Goal: Complete application form: Complete application form

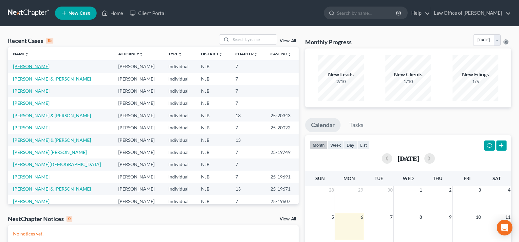
click at [38, 66] on link "[PERSON_NAME]" at bounding box center [31, 67] width 36 height 6
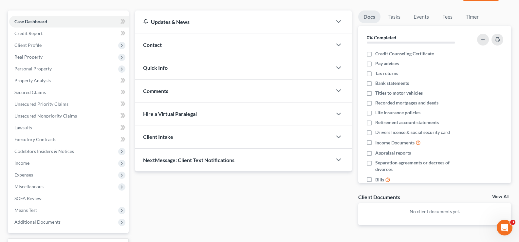
scroll to position [64, 0]
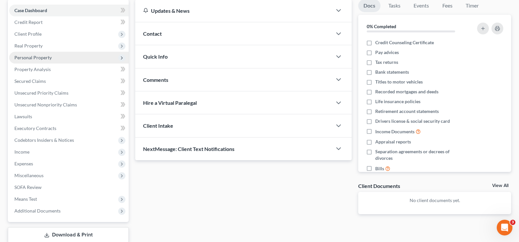
click at [34, 57] on span "Personal Property" at bounding box center [32, 58] width 37 height 6
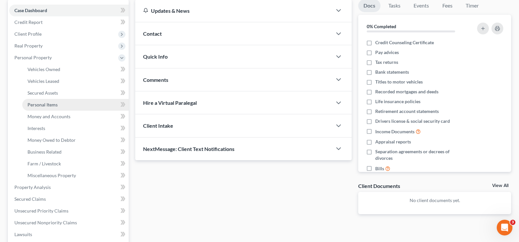
click at [45, 104] on span "Personal Items" at bounding box center [43, 105] width 30 height 6
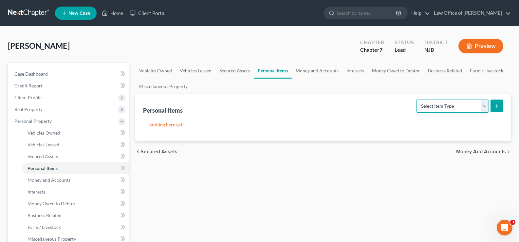
click at [441, 108] on select "Select Item Type Clothing Collectibles Of Value Electronics Firearms Household …" at bounding box center [452, 106] width 73 height 13
select select "clothing"
click at [417, 100] on select "Select Item Type Clothing Collectibles Of Value Electronics Firearms Household …" at bounding box center [452, 106] width 73 height 13
click at [496, 104] on icon "submit" at bounding box center [496, 106] width 5 height 5
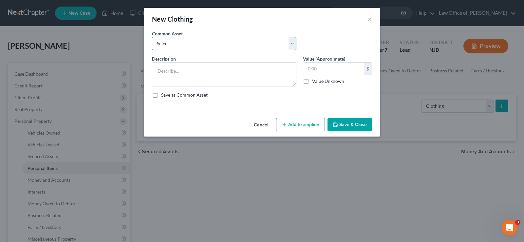
click at [168, 42] on select "Select Used women's clothing Used women's clothing Used men's clothing Used men…" at bounding box center [224, 43] width 144 height 13
select select "0"
click at [152, 37] on select "Select Used women's clothing Used women's clothing Used men's clothing Used men…" at bounding box center [224, 43] width 144 height 13
type textarea "Used women's clothing"
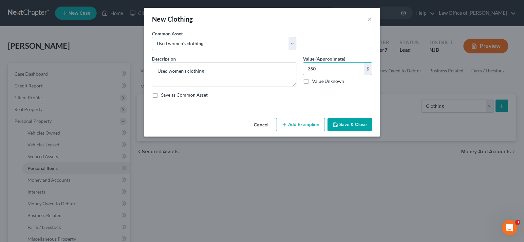
type input "350"
click at [313, 121] on button "Add Exemption" at bounding box center [300, 125] width 49 height 14
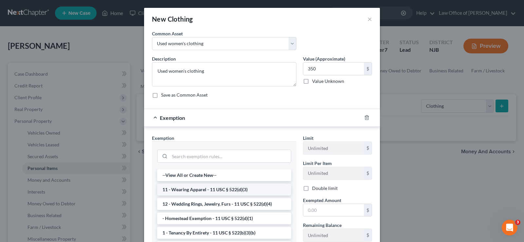
drag, startPoint x: 223, startPoint y: 187, endPoint x: 263, endPoint y: 201, distance: 42.2
click at [223, 187] on li "11 - Wearing Apparel - 11 USC § 522(d)(3)" at bounding box center [224, 190] width 134 height 12
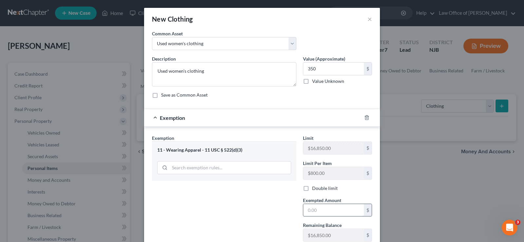
click at [314, 216] on input "text" at bounding box center [333, 210] width 61 height 12
type input "350"
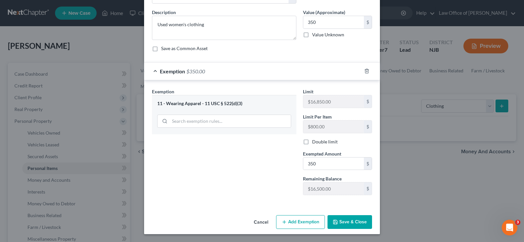
click at [348, 223] on button "Save & Close" at bounding box center [350, 222] width 45 height 14
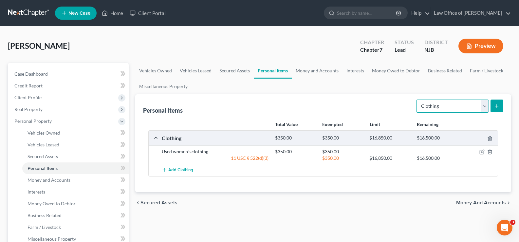
click at [431, 105] on select "Select Item Type Clothing Collectibles Of Value Electronics Firearms Household …" at bounding box center [452, 106] width 73 height 13
select select "electronics"
click at [417, 100] on select "Select Item Type Clothing Collectibles Of Value Electronics Firearms Household …" at bounding box center [452, 106] width 73 height 13
click at [497, 105] on line "submit" at bounding box center [497, 106] width 0 height 3
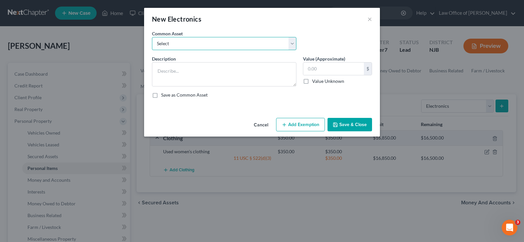
click at [161, 43] on select "Select Used cell phones and home computer" at bounding box center [224, 43] width 144 height 13
select select "0"
click at [152, 37] on select "Select Used cell phones and home computer" at bounding box center [224, 43] width 144 height 13
type textarea "Used cell phones and home computer"
type input "300.00"
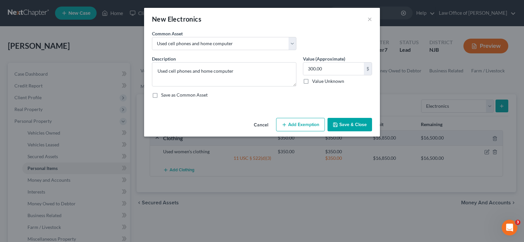
click at [291, 124] on button "Add Exemption" at bounding box center [300, 125] width 49 height 14
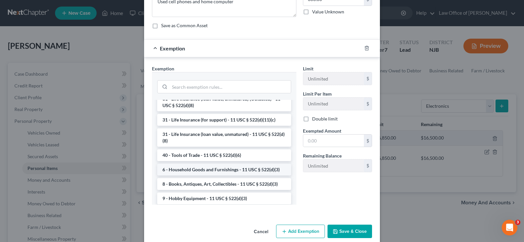
scroll to position [509, 0]
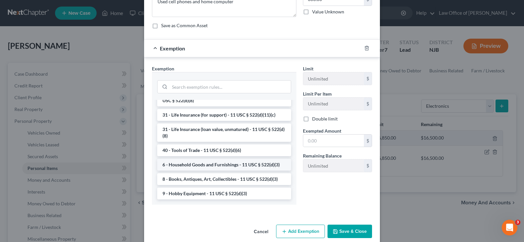
click at [245, 171] on li "6 - Household Goods and Furnishings - 11 USC § 522(d)(3)" at bounding box center [224, 165] width 134 height 12
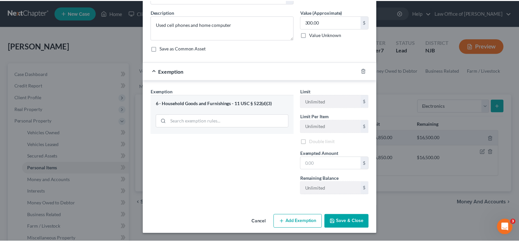
scroll to position [47, 0]
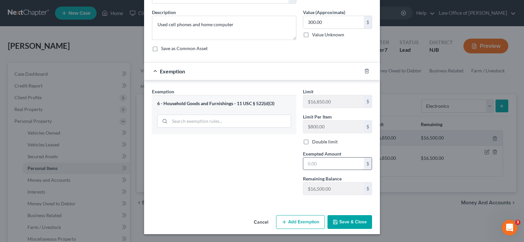
drag, startPoint x: 308, startPoint y: 159, endPoint x: 322, endPoint y: 137, distance: 25.6
click at [310, 156] on div "Exempted Amount * $" at bounding box center [338, 160] width 76 height 20
type input "300."
click at [344, 220] on button "Save & Close" at bounding box center [350, 222] width 45 height 14
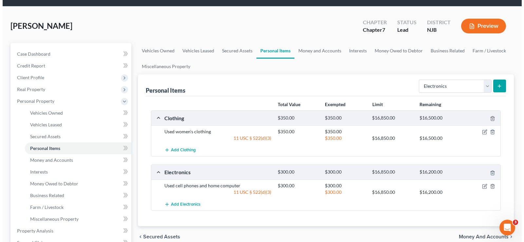
scroll to position [29, 0]
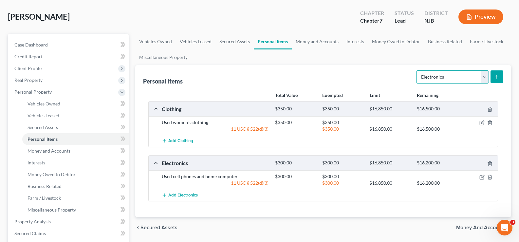
click at [437, 74] on select "Select Item Type Clothing Collectibles Of Value Electronics Firearms Household …" at bounding box center [452, 76] width 73 height 13
select select "household_goods"
click at [417, 70] on select "Select Item Type Clothing Collectibles Of Value Electronics Firearms Household …" at bounding box center [452, 76] width 73 height 13
click at [499, 76] on icon "submit" at bounding box center [496, 76] width 5 height 5
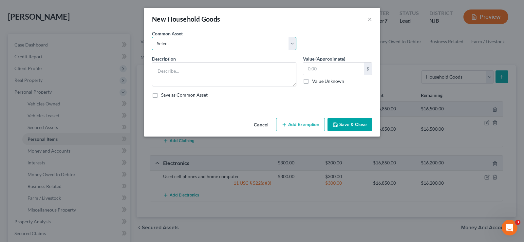
click at [209, 45] on select "Select Used household goods and furnishings" at bounding box center [224, 43] width 144 height 13
select select "0"
click at [152, 37] on select "Select Used household goods and furnishings" at bounding box center [224, 43] width 144 height 13
type textarea "Used household goods and furnishings"
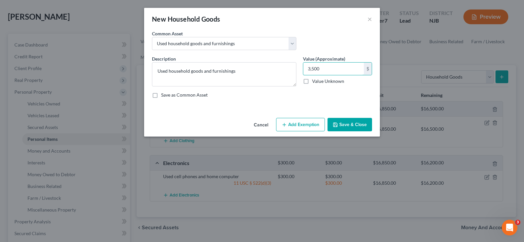
type input "3,500"
click at [303, 123] on button "Add Exemption" at bounding box center [300, 125] width 49 height 14
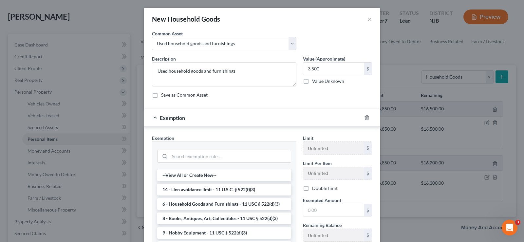
drag, startPoint x: 204, startPoint y: 205, endPoint x: 251, endPoint y: 203, distance: 46.6
click at [208, 204] on li "6 - Household Goods and Furnishings - 11 USC § 522(d)(3)" at bounding box center [224, 204] width 134 height 12
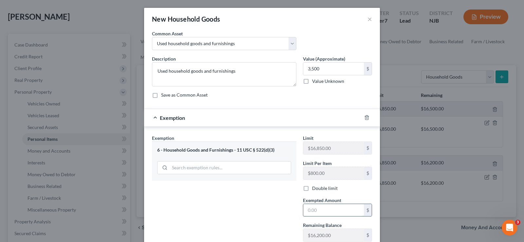
click at [316, 214] on input "text" at bounding box center [333, 210] width 61 height 12
type input "3,500"
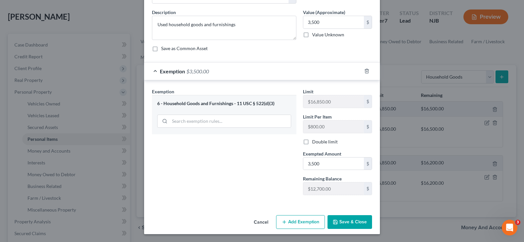
click at [348, 216] on button "Save & Close" at bounding box center [350, 222] width 45 height 14
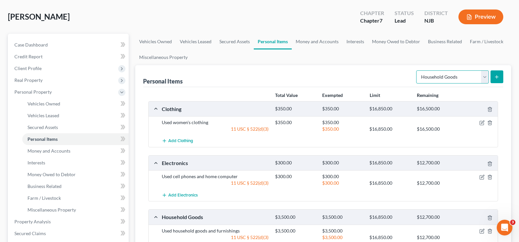
click at [428, 76] on select "Select Item Type Clothing Collectibles Of Value Electronics Firearms Household …" at bounding box center [452, 76] width 73 height 13
select select "jewelry"
click at [417, 70] on select "Select Item Type Clothing Collectibles Of Value Electronics Firearms Household …" at bounding box center [452, 76] width 73 height 13
click at [497, 74] on icon "submit" at bounding box center [496, 76] width 5 height 5
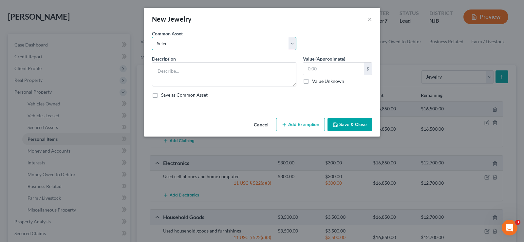
click at [239, 45] on select "Select Used men's and women's jewelry including engagement ring, wedding bands …" at bounding box center [224, 43] width 144 height 13
select select "2"
click at [152, 37] on select "Select Used men's and women's jewelry including engagement ring, wedding bands …" at bounding box center [224, 43] width 144 height 13
type textarea "Used women's jewelry including engagement ring, wedding band and few other item…"
type input "4,200.00"
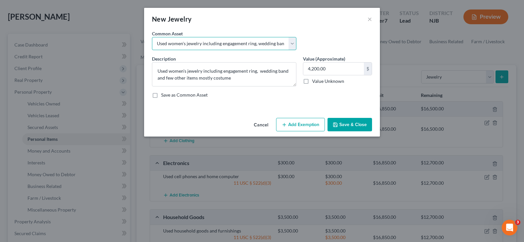
click at [291, 42] on select "Select Used men's and women's jewelry including engagement ring, wedding bands …" at bounding box center [224, 43] width 144 height 13
select select "5"
click at [152, 37] on select "Select Used men's and women's jewelry including engagement ring, wedding bands …" at bounding box center [224, 43] width 144 height 13
type textarea "Used women's jewelry very modest, mostly costume"
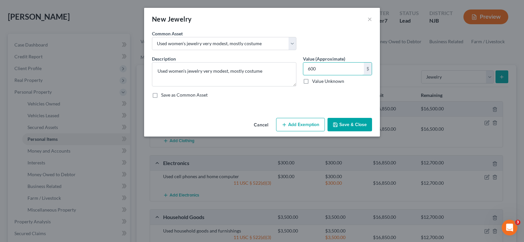
type input "600"
click at [306, 126] on button "Add Exemption" at bounding box center [300, 125] width 49 height 14
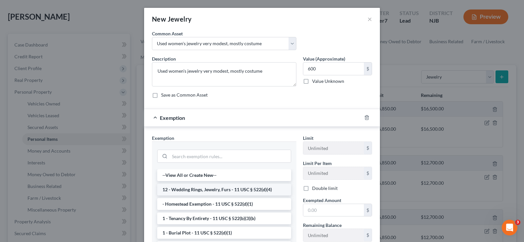
click at [222, 191] on li "12 - Wedding Rings, Jewelry, Furs - 11 USC § 522(d)(4)" at bounding box center [224, 190] width 134 height 12
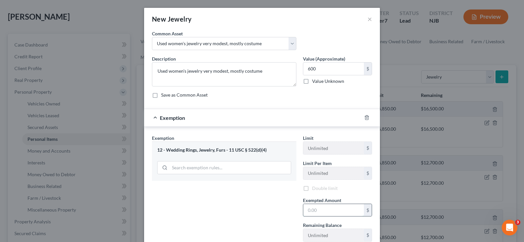
click at [310, 210] on input "text" at bounding box center [333, 210] width 61 height 12
type input "600"
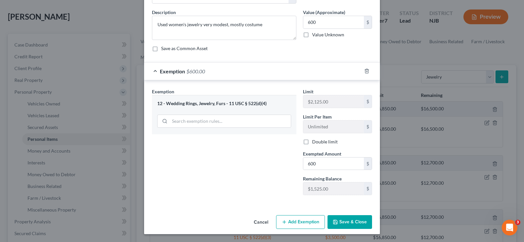
click at [338, 218] on button "Save & Close" at bounding box center [350, 222] width 45 height 14
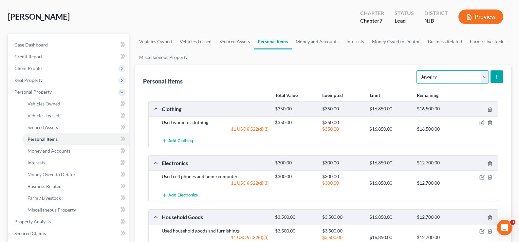
click at [438, 76] on select "Select Item Type Clothing Collectibles Of Value Electronics Firearms Household …" at bounding box center [452, 76] width 73 height 13
click at [311, 41] on link "Money and Accounts" at bounding box center [317, 42] width 51 height 16
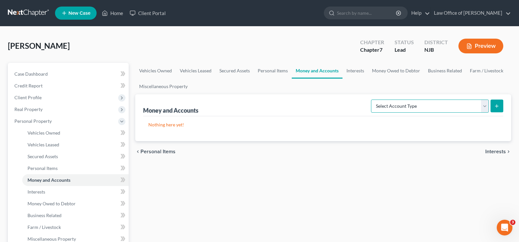
click at [400, 108] on select "Select Account Type Brokerage Cash on Hand Certificates of Deposit Checking Acc…" at bounding box center [430, 106] width 118 height 13
select select "cash_on_hand"
click at [373, 100] on select "Select Account Type Brokerage Cash on Hand Certificates of Deposit Checking Acc…" at bounding box center [430, 106] width 118 height 13
click at [499, 103] on button "submit" at bounding box center [497, 106] width 13 height 13
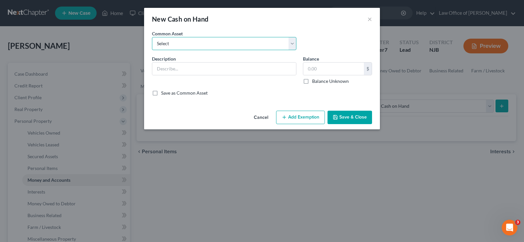
click at [191, 47] on select "Select Cash Cash" at bounding box center [224, 43] width 144 height 13
click at [152, 37] on select "Select Cash Cash" at bounding box center [224, 43] width 144 height 13
click at [191, 43] on select "Select Cash Cash" at bounding box center [224, 43] width 144 height 13
select select "0"
click at [152, 37] on select "Select Cash Cash" at bounding box center [224, 43] width 144 height 13
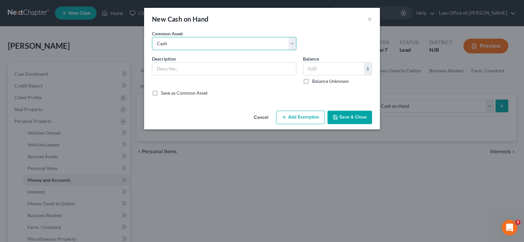
type input "Cash"
type input "20.00"
click at [305, 117] on button "Add Exemption" at bounding box center [300, 118] width 49 height 14
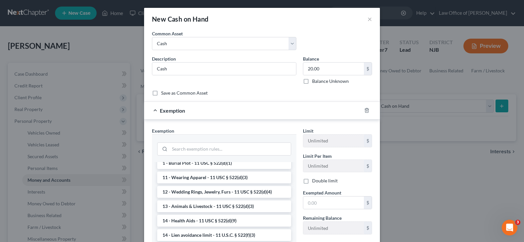
scroll to position [90, 0]
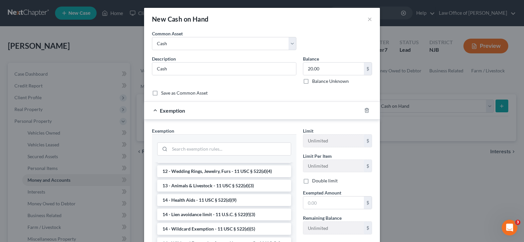
drag, startPoint x: 243, startPoint y: 228, endPoint x: 255, endPoint y: 223, distance: 12.7
click at [245, 227] on li "14 - Wildcard Exemption - 11 USC § 522(d)(5)" at bounding box center [224, 229] width 134 height 12
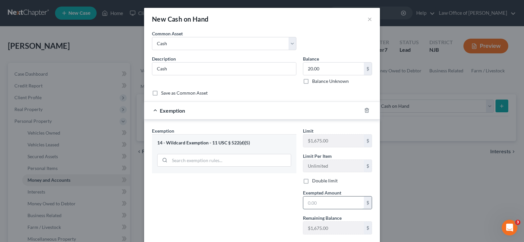
click at [317, 205] on input "text" at bounding box center [333, 203] width 61 height 12
type input "20.00"
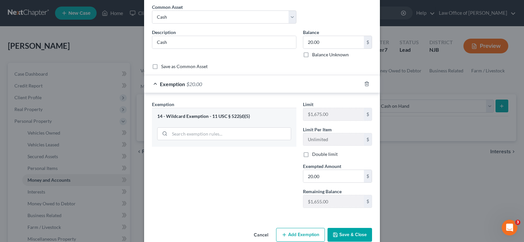
scroll to position [39, 0]
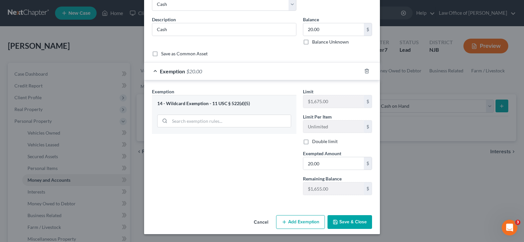
click at [334, 220] on icon "button" at bounding box center [335, 222] width 5 height 5
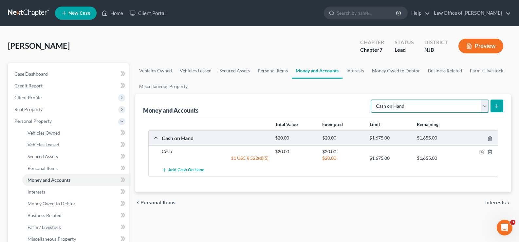
click at [426, 110] on select "Select Account Type Brokerage Cash on Hand Certificates of Deposit Checking Acc…" at bounding box center [430, 106] width 118 height 13
select select "checking"
click at [373, 100] on select "Select Account Type Brokerage Cash on Hand Certificates of Deposit Checking Acc…" at bounding box center [430, 106] width 118 height 13
click at [495, 104] on icon "submit" at bounding box center [496, 106] width 5 height 5
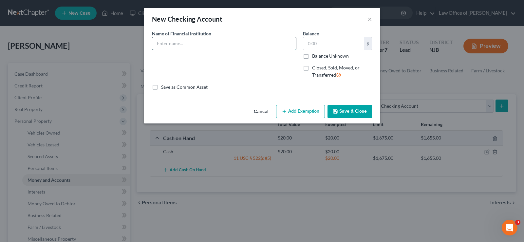
click at [172, 38] on input "text" at bounding box center [224, 43] width 144 height 12
type input "w"
type input "WellsFargo ending 0972"
click at [313, 43] on input "text" at bounding box center [333, 43] width 61 height 12
type input "2,819.34"
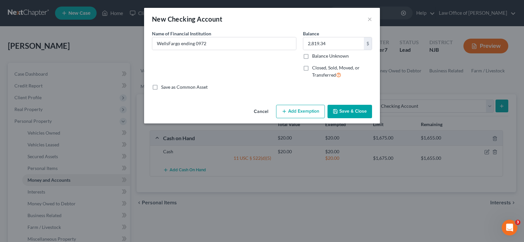
click at [296, 109] on button "Add Exemption" at bounding box center [300, 112] width 49 height 14
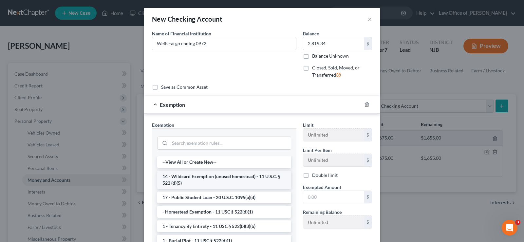
click at [249, 180] on li "14 - Wildcard Exemption (unused homestead) - 11 U.S.C. § 522 (d)(5)" at bounding box center [224, 180] width 134 height 18
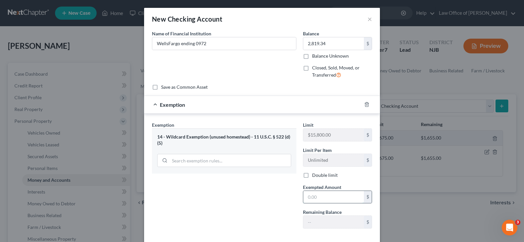
click at [315, 201] on input "text" at bounding box center [333, 197] width 61 height 12
type input "2,819.34"
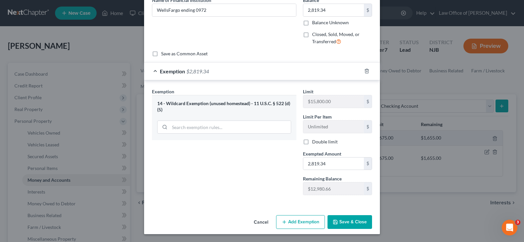
click at [344, 220] on button "Save & Close" at bounding box center [350, 222] width 45 height 14
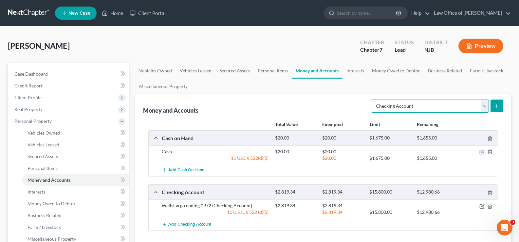
click at [423, 110] on select "Select Account Type Brokerage Cash on Hand Certificates of Deposit Checking Acc…" at bounding box center [430, 106] width 118 height 13
select select "security_deposits"
click at [373, 100] on select "Select Account Type Brokerage Cash on Hand Certificates of Deposit Checking Acc…" at bounding box center [430, 106] width 118 height 13
click at [497, 105] on line "submit" at bounding box center [497, 106] width 0 height 3
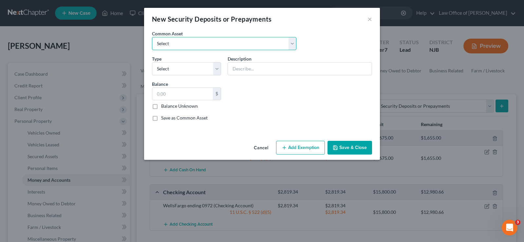
click at [166, 44] on select "Select Security Deposit" at bounding box center [224, 43] width 144 height 13
select select "0"
click at [152, 37] on select "Select Security Deposit" at bounding box center [224, 43] width 144 height 13
type input "Security Deposit"
type input "1,800.00"
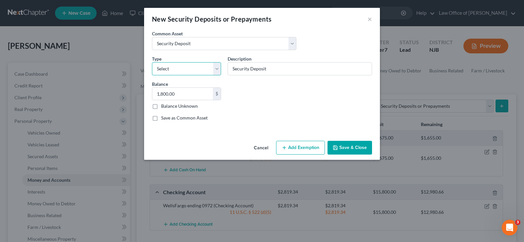
click at [173, 70] on select "Select Electric Gas Heating Oil Security Deposit On Rental Unit Prepaid Rent Te…" at bounding box center [186, 68] width 69 height 13
select select "3"
click at [152, 62] on select "Select Electric Gas Heating Oil Security Deposit On Rental Unit Prepaid Rent Te…" at bounding box center [186, 68] width 69 height 13
click at [291, 145] on button "Add Exemption" at bounding box center [300, 148] width 49 height 14
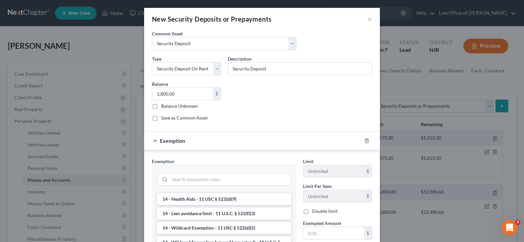
scroll to position [107, 0]
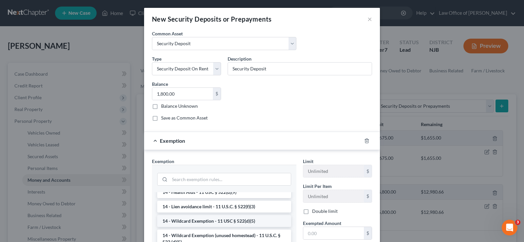
click at [219, 220] on li "14 - Wildcard Exemption - 11 USC § 522(d)(5)" at bounding box center [224, 221] width 134 height 12
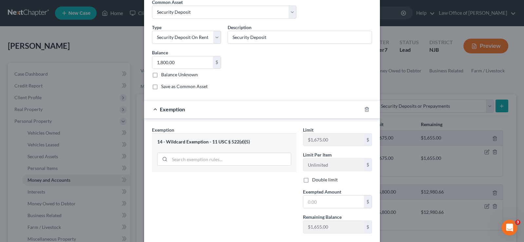
scroll to position [69, 0]
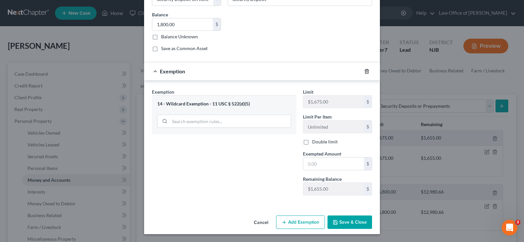
click at [366, 69] on icon "button" at bounding box center [366, 71] width 5 height 5
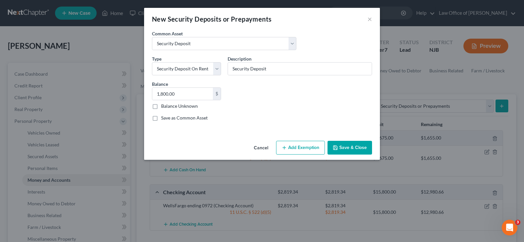
click at [293, 150] on button "Add Exemption" at bounding box center [300, 148] width 49 height 14
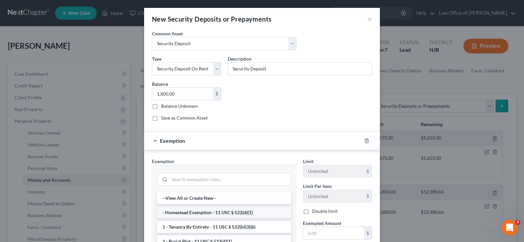
click at [222, 213] on li "- Homestead Exemption - 11 USC § 522(d)(1)" at bounding box center [224, 213] width 134 height 12
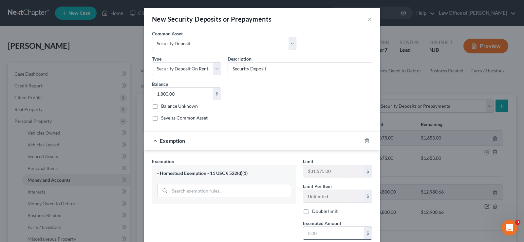
click at [309, 233] on input "text" at bounding box center [333, 233] width 61 height 12
click at [365, 140] on icon "button" at bounding box center [366, 140] width 5 height 5
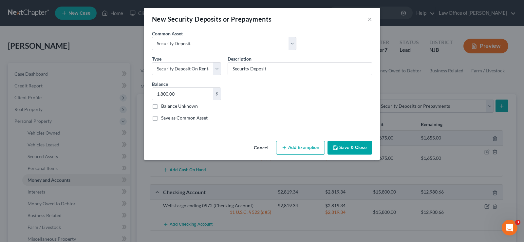
click at [293, 145] on button "Add Exemption" at bounding box center [300, 148] width 49 height 14
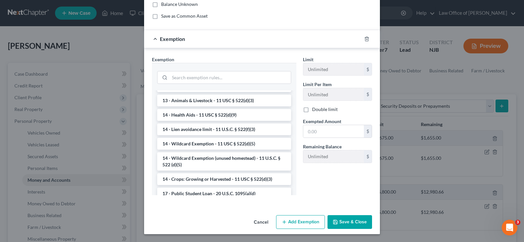
scroll to position [107, 0]
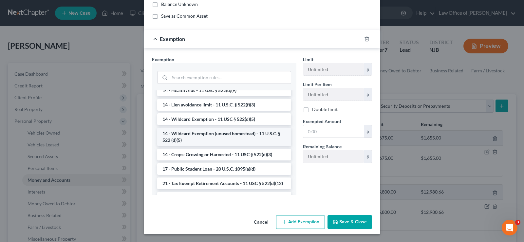
click at [260, 132] on li "14 - Wildcard Exemption (unused homestead) - 11 U.S.C. § 522 (d)(5)" at bounding box center [224, 137] width 134 height 18
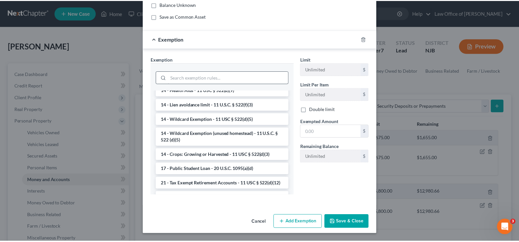
scroll to position [69, 0]
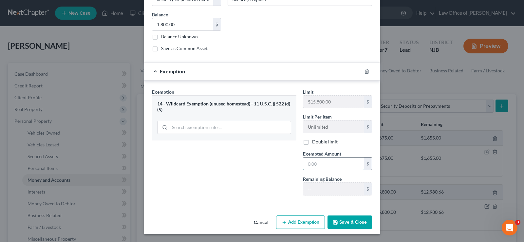
click at [309, 164] on input "text" at bounding box center [333, 164] width 61 height 12
type input "1,800"
click at [345, 222] on button "Save & Close" at bounding box center [350, 223] width 45 height 14
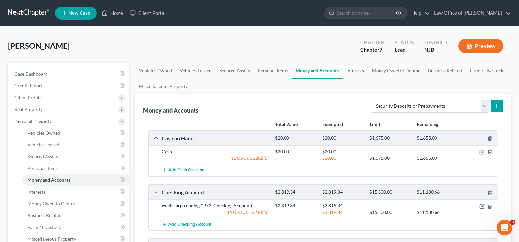
click at [361, 69] on link "Interests" at bounding box center [356, 71] width 26 height 16
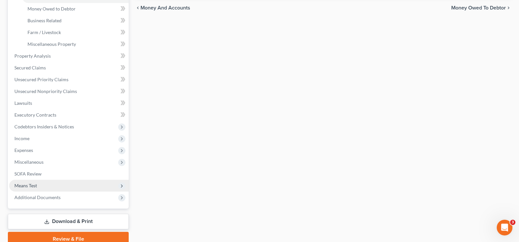
scroll to position [196, 0]
click at [27, 182] on span "Means Test" at bounding box center [25, 185] width 23 height 6
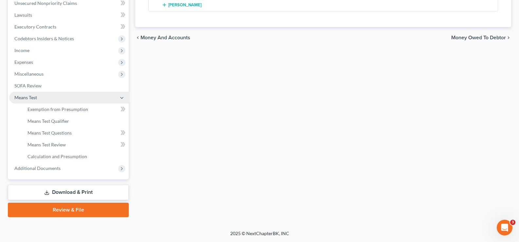
scroll to position [165, 0]
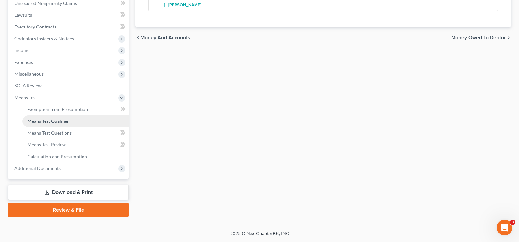
click at [66, 124] on link "Means Test Qualifier" at bounding box center [75, 121] width 106 height 12
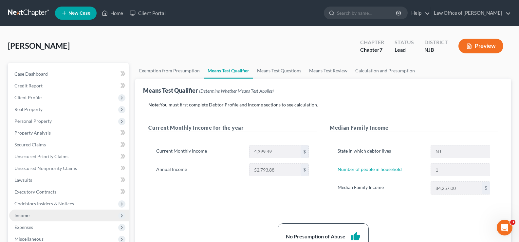
drag, startPoint x: 32, startPoint y: 213, endPoint x: 40, endPoint y: 213, distance: 7.9
click at [33, 214] on span "Income" at bounding box center [69, 216] width 120 height 12
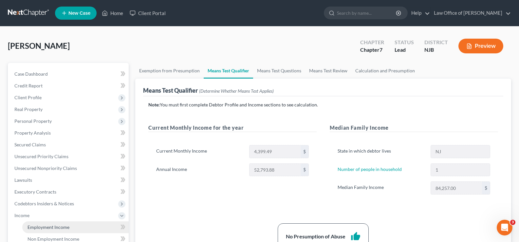
click at [54, 225] on span "Employment Income" at bounding box center [49, 227] width 42 height 6
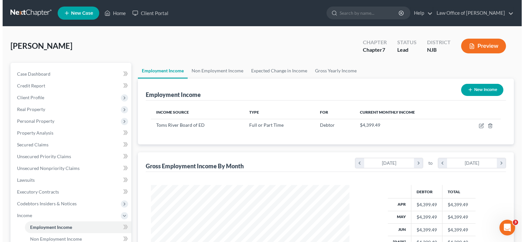
scroll to position [118, 212]
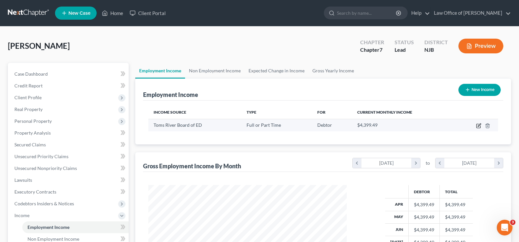
click at [480, 123] on icon "button" at bounding box center [478, 125] width 5 height 5
select select "0"
select select "1"
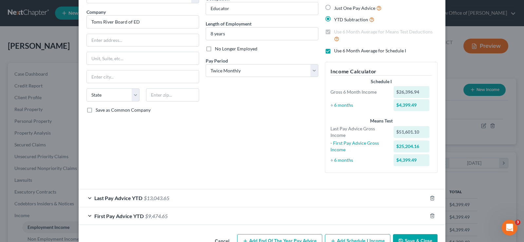
scroll to position [66, 0]
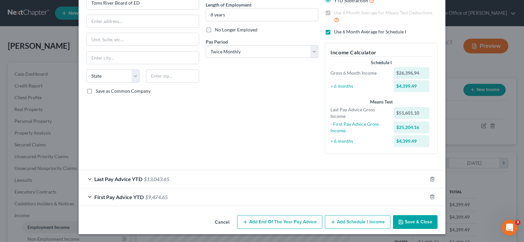
click at [145, 195] on span "$9,474.65" at bounding box center [156, 197] width 23 height 6
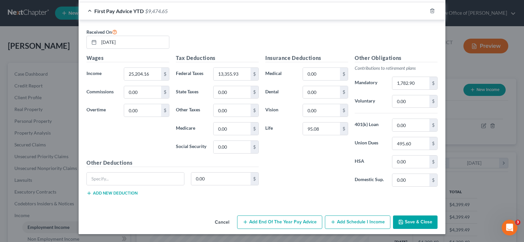
scroll to position [252, 0]
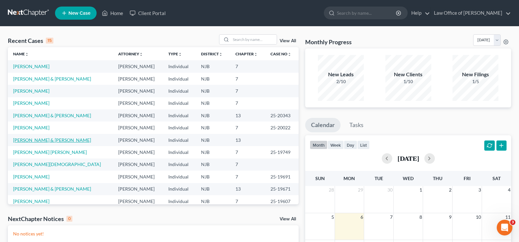
click at [29, 139] on link "[PERSON_NAME] & [PERSON_NAME]" at bounding box center [52, 140] width 78 height 6
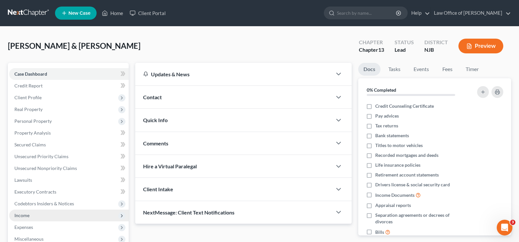
click at [28, 213] on span "Income" at bounding box center [21, 216] width 15 height 6
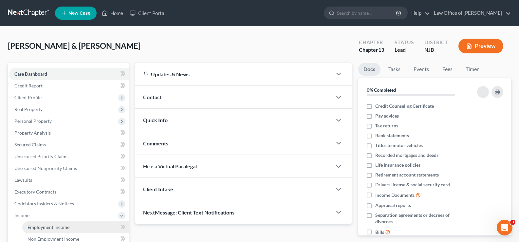
click at [51, 227] on span "Employment Income" at bounding box center [49, 227] width 42 height 6
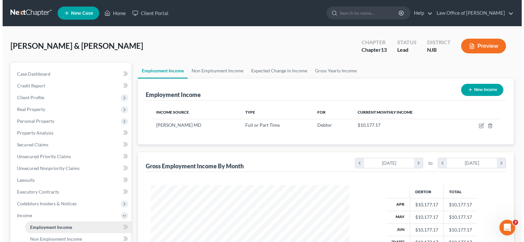
scroll to position [118, 212]
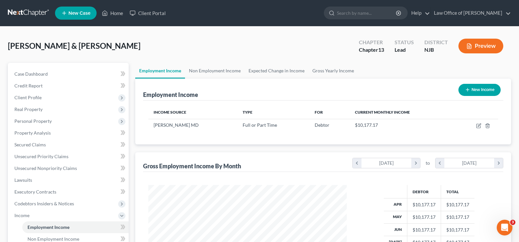
click at [481, 86] on button "New Income" at bounding box center [480, 90] width 42 height 12
select select "0"
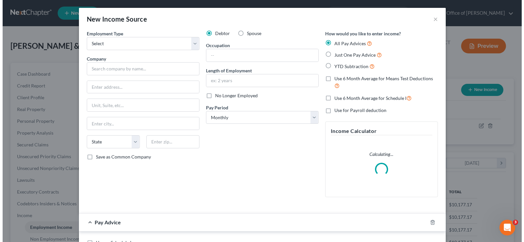
scroll to position [118, 214]
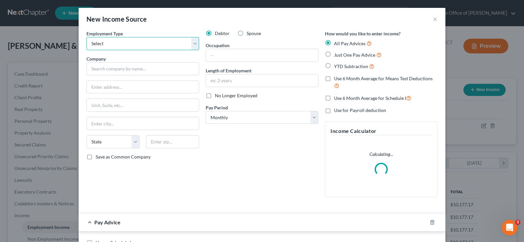
click at [152, 44] on select "Select Full or Part Time Employment Self Employment" at bounding box center [142, 43] width 113 height 13
select select "0"
click at [86, 37] on select "Select Full or Part Time Employment Self Employment" at bounding box center [142, 43] width 113 height 13
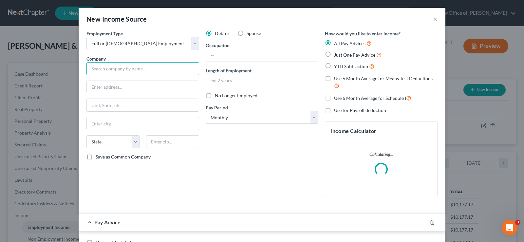
click at [130, 68] on input "text" at bounding box center [142, 68] width 113 height 13
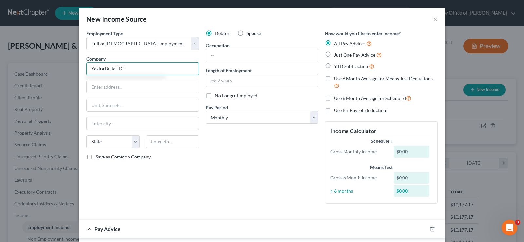
type input "Yakira Bella LLC"
drag, startPoint x: 238, startPoint y: 33, endPoint x: 234, endPoint y: 39, distance: 6.9
click at [247, 33] on label "Spouse" at bounding box center [254, 33] width 14 height 7
click at [249, 33] on input "Spouse" at bounding box center [251, 32] width 4 height 4
radio input "true"
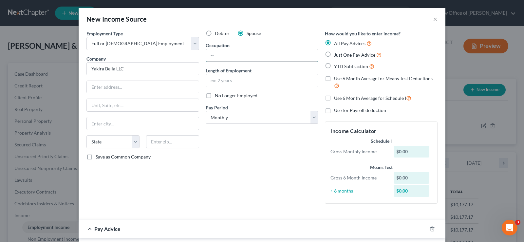
drag, startPoint x: 225, startPoint y: 54, endPoint x: 236, endPoint y: 60, distance: 12.5
click at [225, 54] on input "text" at bounding box center [262, 55] width 112 height 12
type input "Retail Associate"
click at [213, 76] on input "text" at bounding box center [262, 80] width 112 height 12
type input "2 months"
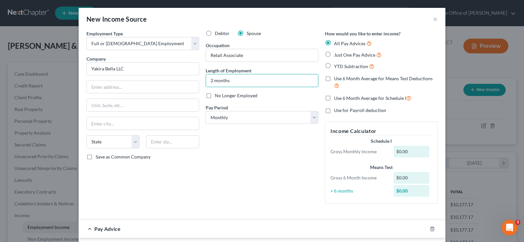
drag, startPoint x: 213, startPoint y: 77, endPoint x: 238, endPoint y: 219, distance: 143.7
click at [234, 223] on div "Pay Advice" at bounding box center [253, 228] width 349 height 17
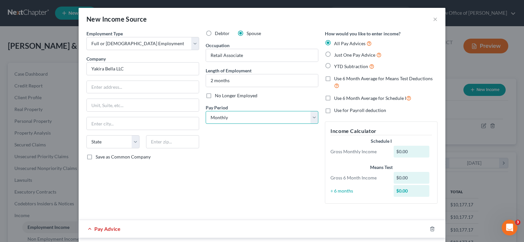
click at [311, 119] on select "Select Monthly Twice Monthly Every Other Week Weekly" at bounding box center [262, 117] width 113 height 13
select select "3"
click at [206, 111] on select "Select Monthly Twice Monthly Every Other Week Weekly" at bounding box center [262, 117] width 113 height 13
click at [334, 54] on label "Just One Pay Advice" at bounding box center [358, 55] width 48 height 8
click at [337, 54] on input "Just One Pay Advice" at bounding box center [339, 53] width 4 height 4
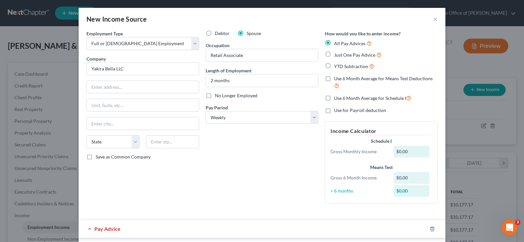
radio input "true"
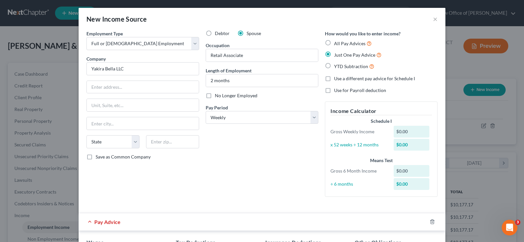
click at [334, 42] on label "All Pay Advices" at bounding box center [353, 44] width 38 height 8
click at [337, 42] on input "All Pay Advices" at bounding box center [339, 42] width 4 height 4
radio input "true"
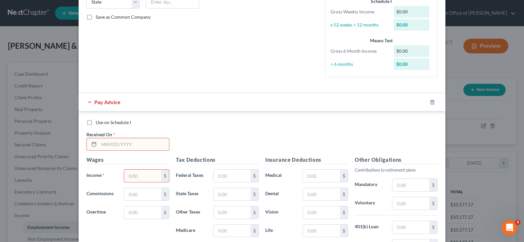
scroll to position [141, 0]
click at [96, 120] on label "Use on Schedule I" at bounding box center [113, 121] width 35 height 7
click at [98, 120] on input "Use on Schedule I" at bounding box center [100, 120] width 4 height 4
checkbox input "true"
click at [118, 144] on input "text" at bounding box center [134, 143] width 70 height 12
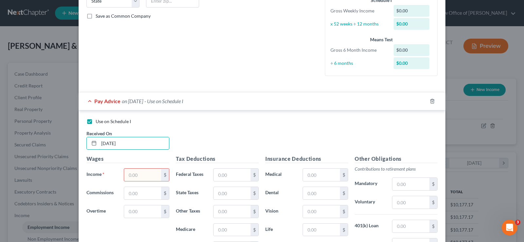
type input "09/29/2025"
type input "1,634.62"
click at [218, 176] on input "text" at bounding box center [232, 175] width 37 height 12
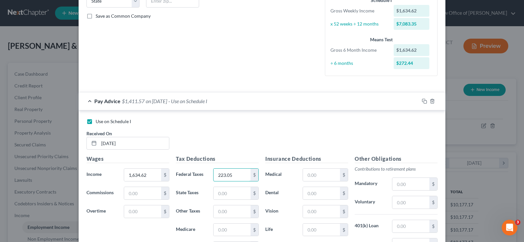
type input "223.05"
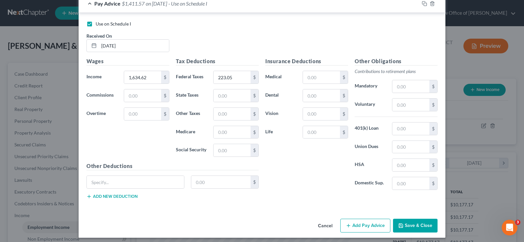
scroll to position [242, 0]
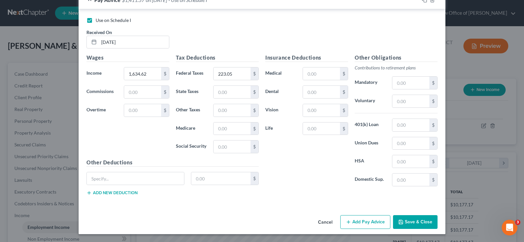
drag, startPoint x: 362, startPoint y: 225, endPoint x: 511, endPoint y: 211, distance: 149.8
click at [373, 227] on button "Add Pay Advice" at bounding box center [365, 222] width 50 height 14
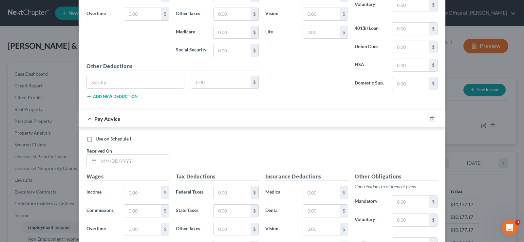
scroll to position [340, 0]
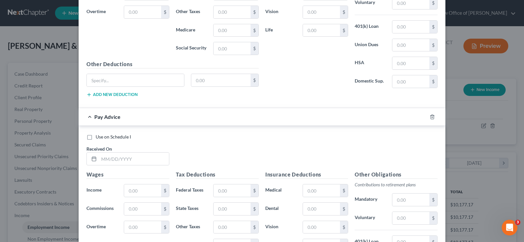
drag, startPoint x: 88, startPoint y: 138, endPoint x: 86, endPoint y: 149, distance: 11.2
click at [96, 139] on label "Use on Schedule I" at bounding box center [113, 137] width 35 height 7
click at [98, 138] on input "Use on Schedule I" at bounding box center [100, 136] width 4 height 4
checkbox input "true"
checkbox input "false"
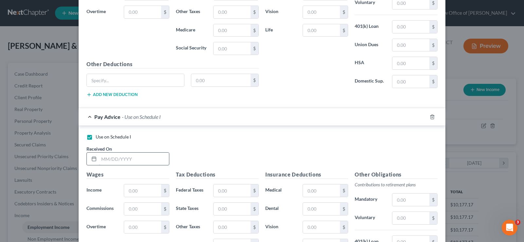
click at [99, 157] on input "text" at bounding box center [134, 159] width 70 height 12
type input "09/22/2025"
type input "1,634.62"
click at [215, 190] on input "text" at bounding box center [232, 190] width 37 height 12
type input "223.05"
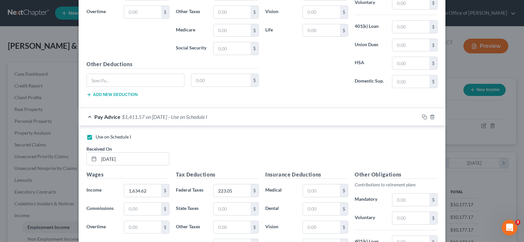
scroll to position [457, 0]
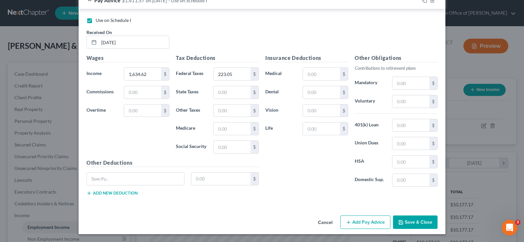
drag, startPoint x: 354, startPoint y: 219, endPoint x: 308, endPoint y: 234, distance: 48.1
click at [354, 220] on button "Add Pay Advice" at bounding box center [365, 223] width 50 height 14
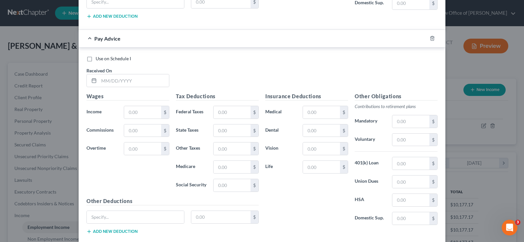
scroll to position [647, 0]
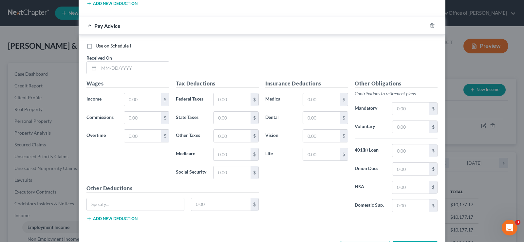
click at [96, 47] on label "Use on Schedule I" at bounding box center [113, 46] width 35 height 7
click at [98, 47] on input "Use on Schedule I" at bounding box center [100, 45] width 4 height 4
checkbox input "true"
checkbox input "false"
click at [100, 68] on input "text" at bounding box center [134, 68] width 70 height 12
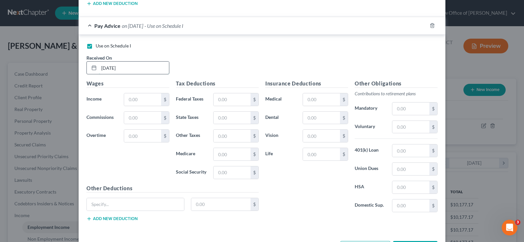
type input "09/15/2025"
type input "1,634.62"
click at [227, 98] on input "text" at bounding box center [232, 99] width 37 height 12
type input "223.05"
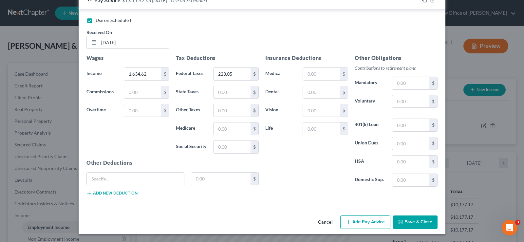
drag, startPoint x: 357, startPoint y: 221, endPoint x: 507, endPoint y: 199, distance: 151.3
click at [360, 221] on button "Add Pay Advice" at bounding box center [365, 223] width 50 height 14
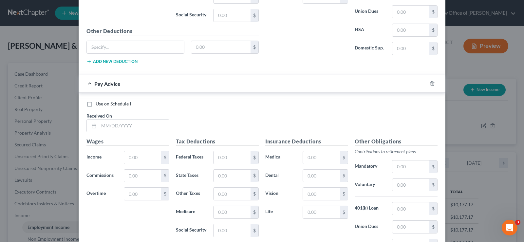
scroll to position [828, 0]
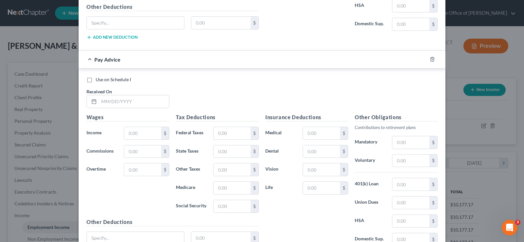
drag, startPoint x: 86, startPoint y: 79, endPoint x: 88, endPoint y: 91, distance: 12.0
click at [96, 80] on label "Use on Schedule I" at bounding box center [113, 79] width 35 height 7
click at [98, 80] on input "Use on Schedule I" at bounding box center [100, 78] width 4 height 4
checkbox input "true"
checkbox input "false"
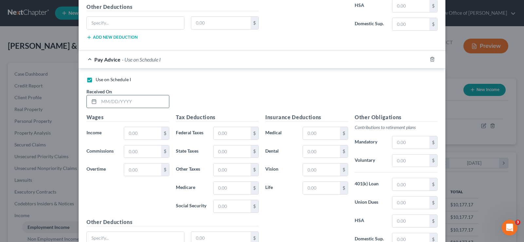
click at [93, 100] on icon at bounding box center [93, 101] width 5 height 5
click at [102, 101] on input "text" at bounding box center [134, 101] width 70 height 12
type input "09/08/2025"
type input "1,634.62"
click at [214, 133] on input "text" at bounding box center [232, 133] width 37 height 12
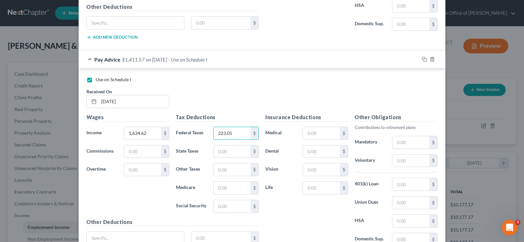
type input "223.05"
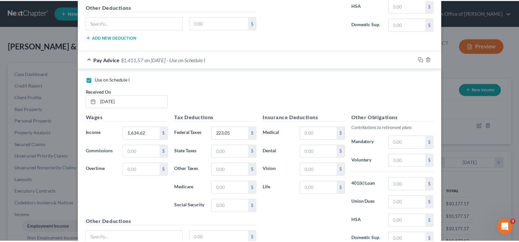
scroll to position [888, 0]
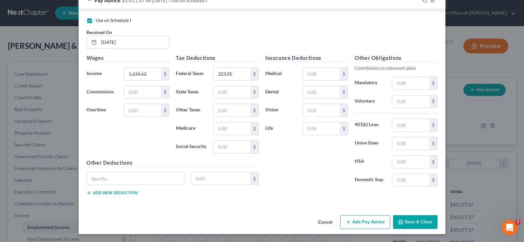
click at [415, 219] on button "Save & Close" at bounding box center [415, 222] width 45 height 14
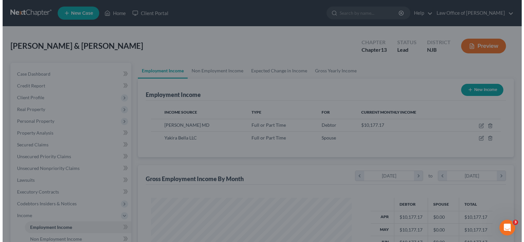
scroll to position [327510, 327416]
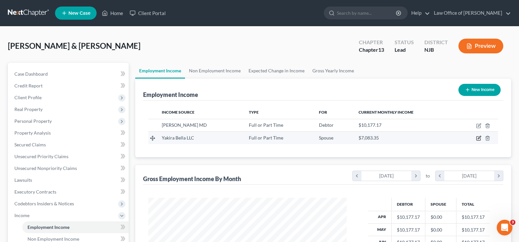
click at [477, 137] on icon "button" at bounding box center [478, 138] width 5 height 5
select select "0"
select select "3"
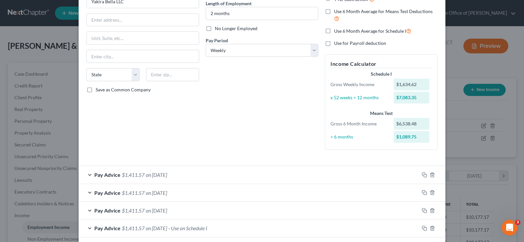
scroll to position [97, 0]
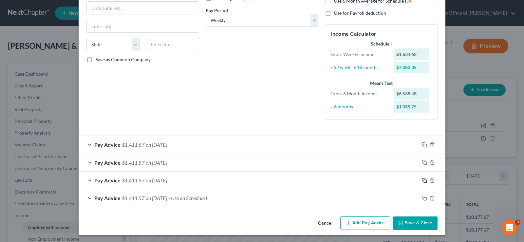
click at [422, 179] on icon "button" at bounding box center [424, 180] width 5 height 5
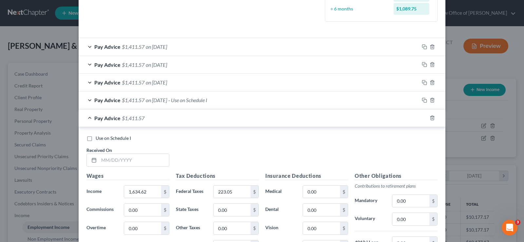
scroll to position [196, 0]
click at [96, 138] on label "Use on Schedule I" at bounding box center [113, 137] width 35 height 7
click at [98, 138] on input "Use on Schedule I" at bounding box center [100, 136] width 4 height 4
checkbox input "true"
click at [120, 161] on input "text" at bounding box center [134, 159] width 70 height 12
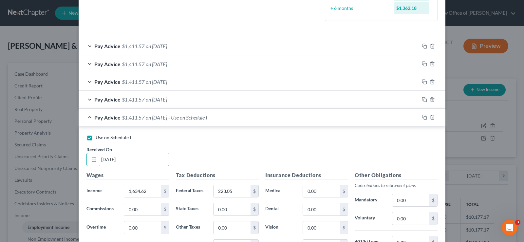
type input "09/29/2025"
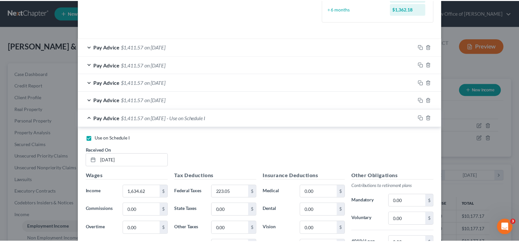
scroll to position [313, 0]
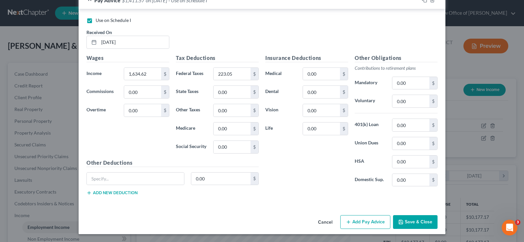
click at [417, 220] on button "Save & Close" at bounding box center [415, 222] width 45 height 14
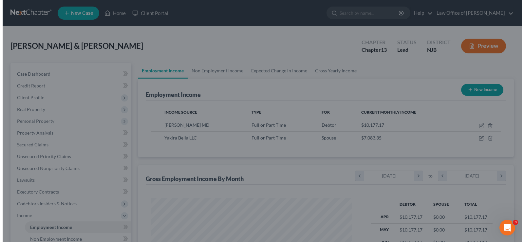
scroll to position [327510, 327416]
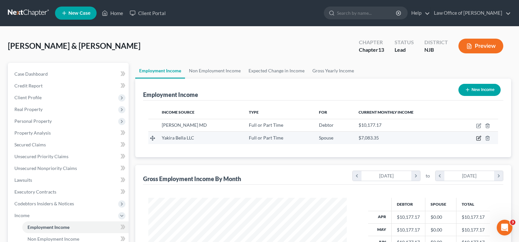
click at [479, 137] on icon "button" at bounding box center [479, 139] width 4 height 4
select select "0"
select select "3"
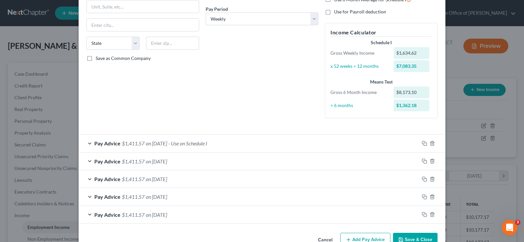
scroll to position [99, 0]
click at [433, 159] on div at bounding box center [432, 160] width 26 height 10
click at [430, 158] on div at bounding box center [432, 160] width 26 height 10
click at [430, 158] on icon "button" at bounding box center [432, 160] width 5 height 5
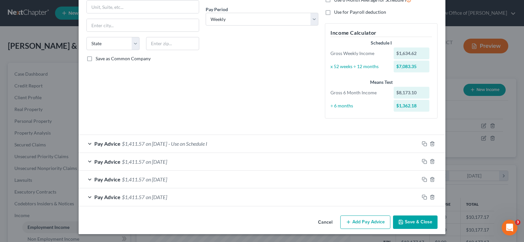
scroll to position [98, 0]
click at [422, 160] on icon "button" at bounding box center [424, 161] width 5 height 5
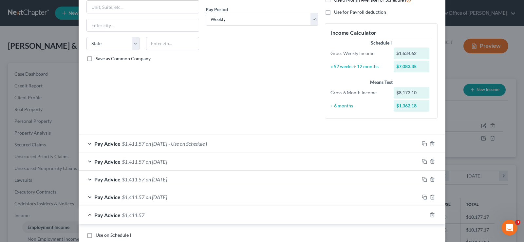
drag, startPoint x: 88, startPoint y: 235, endPoint x: 246, endPoint y: 217, distance: 159.6
click at [96, 235] on label "Use on Schedule I" at bounding box center [113, 235] width 35 height 7
click at [98, 235] on input "Use on Schedule I" at bounding box center [100, 234] width 4 height 4
checkbox input "true"
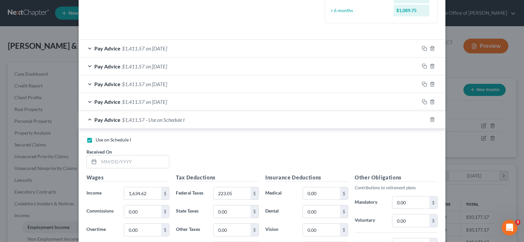
scroll to position [195, 0]
click at [109, 160] on input "text" at bounding box center [134, 161] width 70 height 12
type input "09/22/2025"
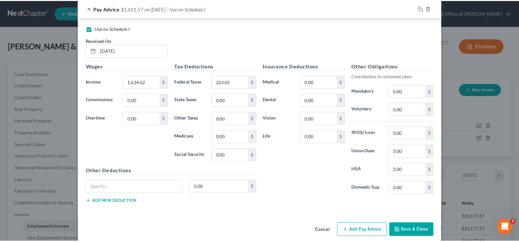
scroll to position [311, 0]
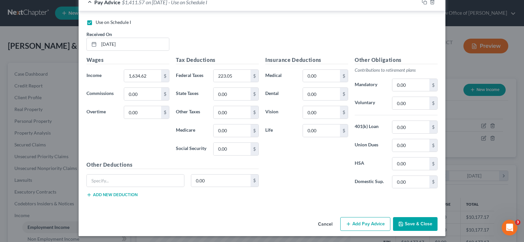
click at [412, 221] on button "Save & Close" at bounding box center [415, 224] width 45 height 14
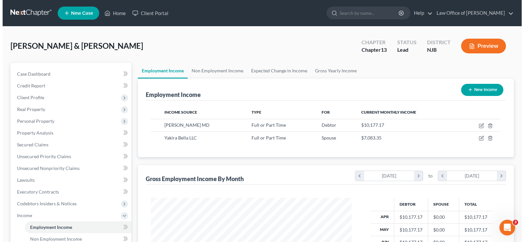
scroll to position [327510, 327416]
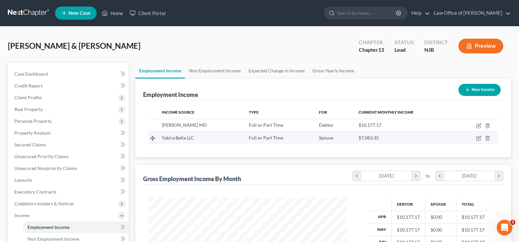
click at [169, 139] on span "Yakira Bella LLC" at bounding box center [178, 138] width 32 height 6
click at [481, 137] on icon "button" at bounding box center [479, 137] width 3 height 3
select select "0"
select select "3"
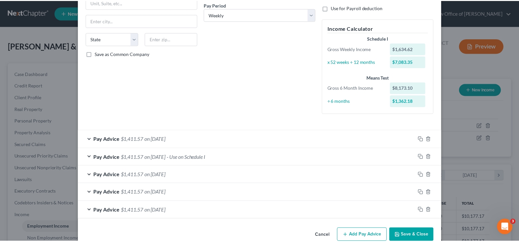
scroll to position [110, 0]
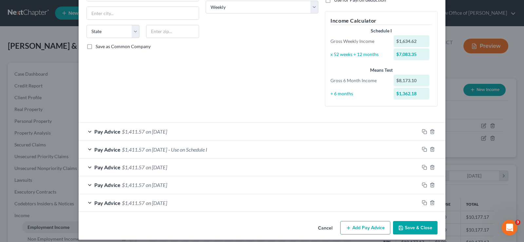
click at [411, 227] on button "Save & Close" at bounding box center [415, 228] width 45 height 14
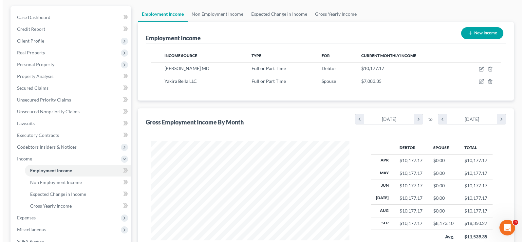
scroll to position [55, 0]
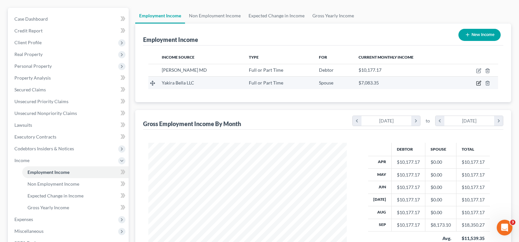
click at [478, 83] on icon "button" at bounding box center [478, 83] width 5 height 5
select select "0"
select select "3"
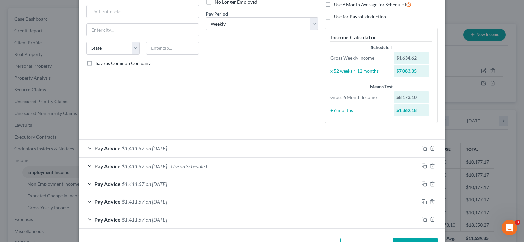
scroll to position [100, 0]
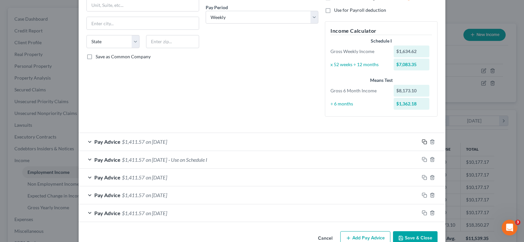
click at [422, 141] on icon "button" at bounding box center [424, 141] width 5 height 5
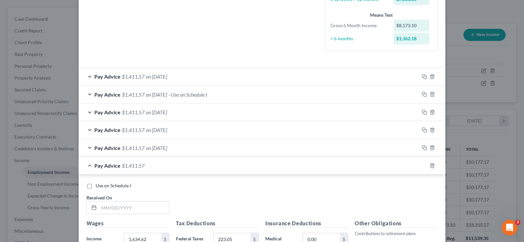
scroll to position [194, 0]
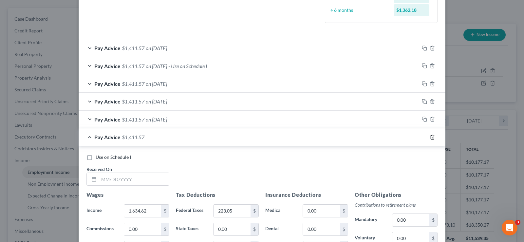
click at [430, 136] on icon "button" at bounding box center [432, 137] width 5 height 5
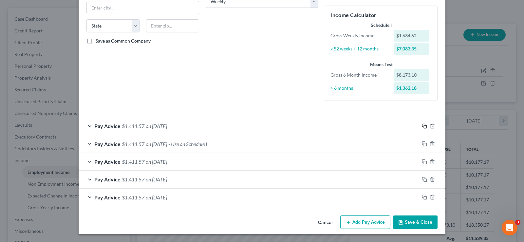
click at [423, 124] on icon "button" at bounding box center [423, 125] width 3 height 3
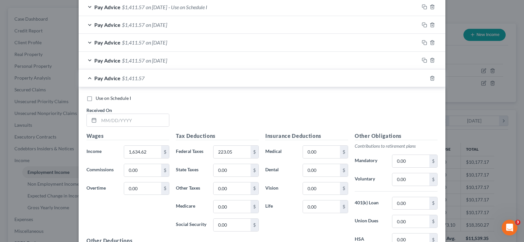
scroll to position [260, 0]
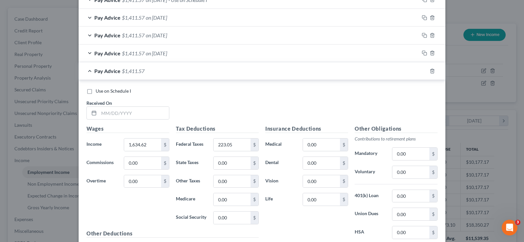
click at [83, 86] on div "Use on Schedule I Received On * Wages Income * 1,634.62 $ Commissions 0.00 $ Ov…" at bounding box center [262, 178] width 367 height 197
click at [96, 92] on label "Use on Schedule I" at bounding box center [113, 91] width 35 height 7
click at [98, 92] on input "Use on Schedule I" at bounding box center [100, 90] width 4 height 4
checkbox input "true"
click at [104, 114] on input "text" at bounding box center [134, 113] width 70 height 12
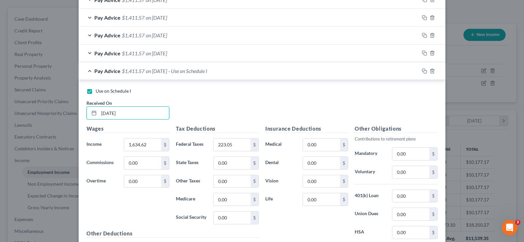
type input "09/29/2025"
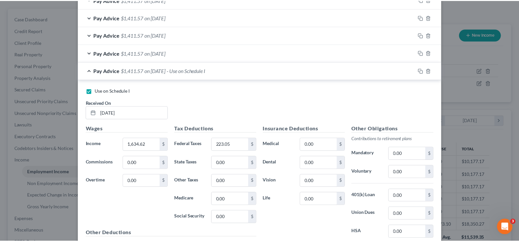
scroll to position [331, 0]
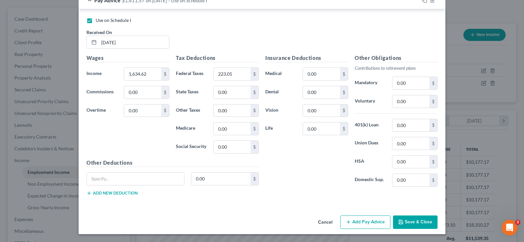
click at [410, 219] on button "Save & Close" at bounding box center [415, 223] width 45 height 14
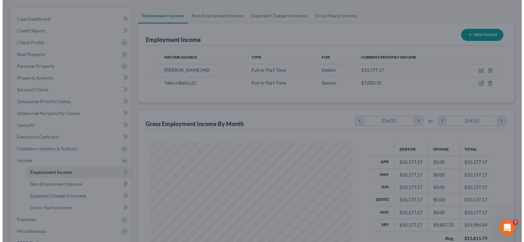
scroll to position [327510, 327416]
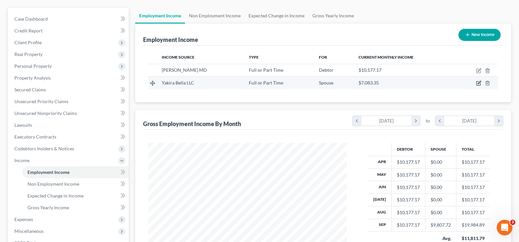
click at [479, 82] on icon "button" at bounding box center [479, 84] width 4 height 4
select select "0"
select select "3"
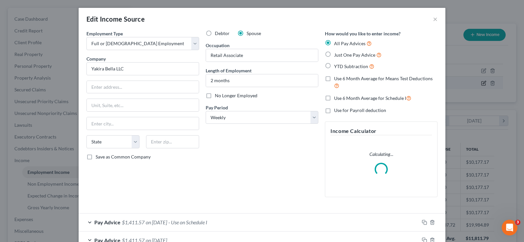
scroll to position [118, 214]
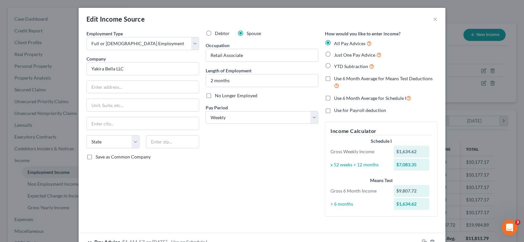
click at [334, 54] on label "Just One Pay Advice" at bounding box center [358, 55] width 48 height 8
click at [337, 54] on input "Just One Pay Advice" at bounding box center [339, 53] width 4 height 4
radio input "true"
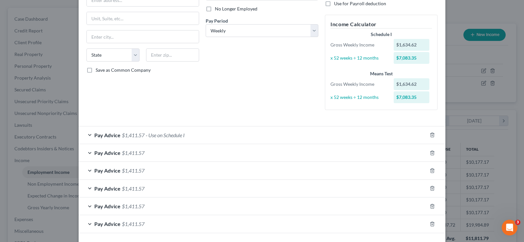
scroll to position [88, 0]
click at [430, 149] on icon "button" at bounding box center [432, 151] width 5 height 5
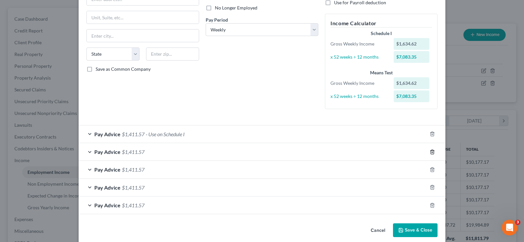
click at [430, 149] on icon "button" at bounding box center [432, 151] width 5 height 5
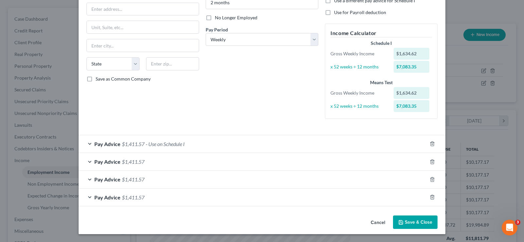
click at [429, 149] on div "Pay Advice $1,411.57 - Use on Schedule I" at bounding box center [262, 144] width 367 height 18
click at [431, 160] on icon "button" at bounding box center [432, 162] width 3 height 4
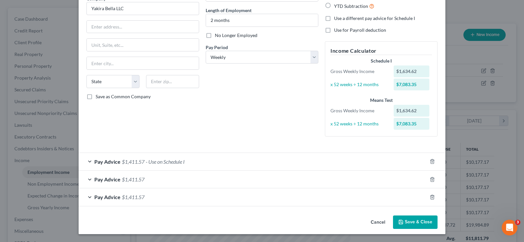
scroll to position [60, 0]
click at [431, 177] on icon "button" at bounding box center [432, 179] width 3 height 4
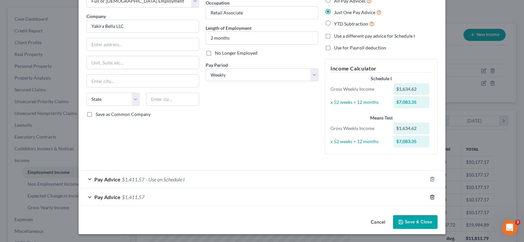
click at [430, 198] on icon "button" at bounding box center [432, 197] width 5 height 5
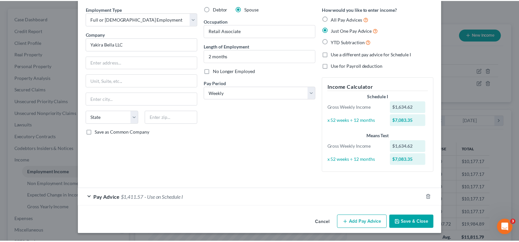
scroll to position [25, 0]
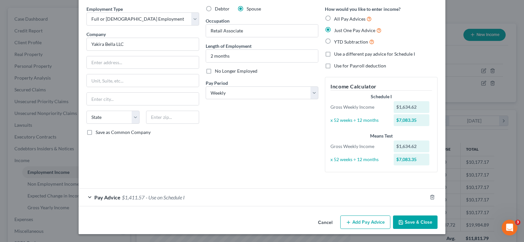
click at [405, 222] on button "Save & Close" at bounding box center [415, 223] width 45 height 14
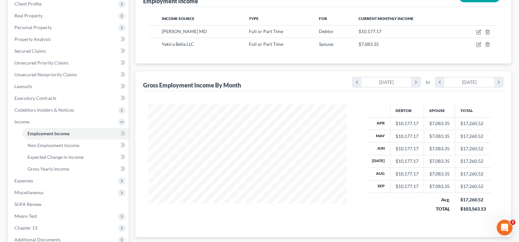
scroll to position [98, 0]
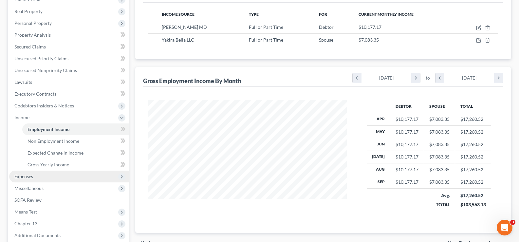
click at [30, 176] on span "Expenses" at bounding box center [23, 177] width 19 height 6
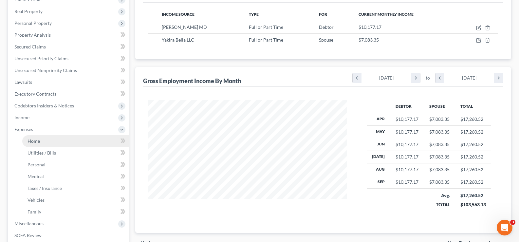
click at [36, 140] on span "Home" at bounding box center [34, 141] width 12 height 6
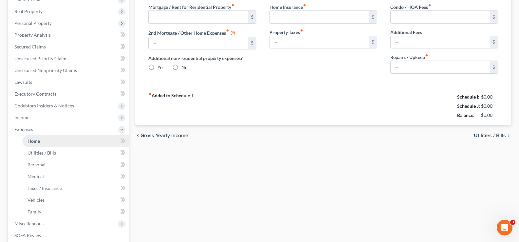
scroll to position [17, 0]
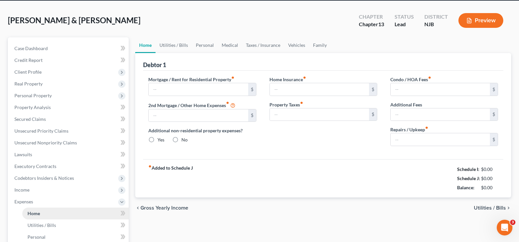
type input "4,600.00"
type input "0.00"
radio input "true"
type input "0.00"
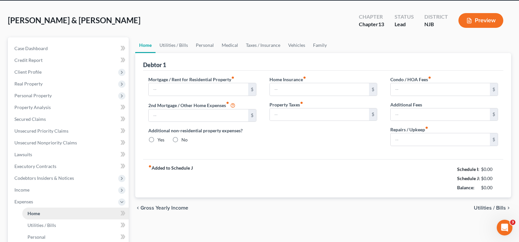
type input "0.00"
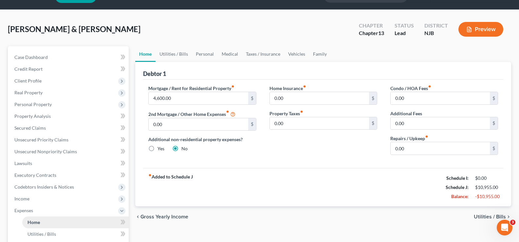
scroll to position [0, 0]
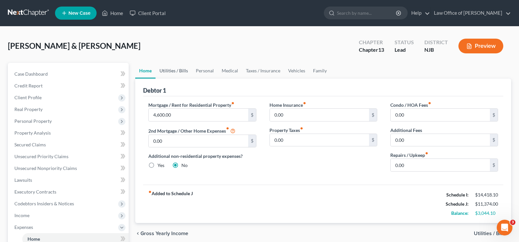
click at [179, 69] on link "Utilities / Bills" at bounding box center [174, 71] width 36 height 16
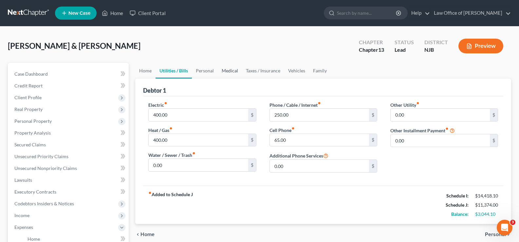
click at [225, 70] on link "Medical" at bounding box center [230, 71] width 24 height 16
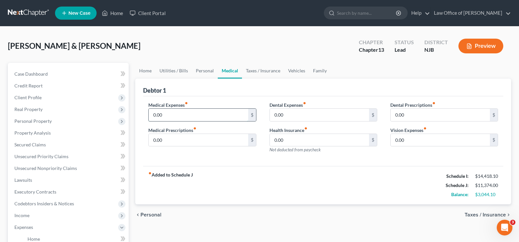
click at [194, 115] on input "0.00" at bounding box center [198, 115] width 99 height 12
type input "200"
type input "100"
click at [295, 118] on input "0.00" at bounding box center [319, 115] width 99 height 12
type input "50"
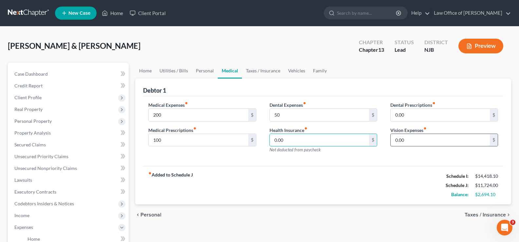
click at [417, 139] on input "0.00" at bounding box center [440, 140] width 99 height 12
type input "100"
click at [264, 71] on link "Taxes / Insurance" at bounding box center [263, 71] width 42 height 16
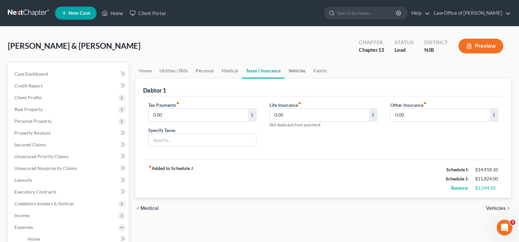
click at [294, 70] on link "Vehicles" at bounding box center [297, 71] width 25 height 16
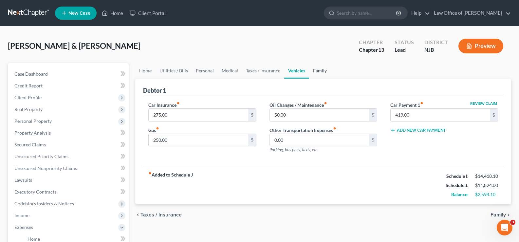
click at [322, 71] on link "Family" at bounding box center [320, 71] width 22 height 16
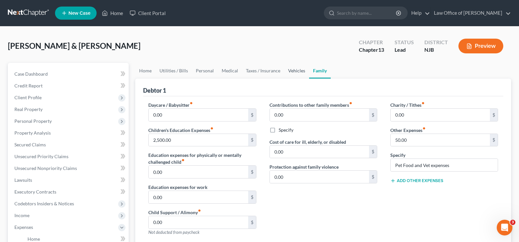
click at [296, 69] on link "Vehicles" at bounding box center [296, 71] width 25 height 16
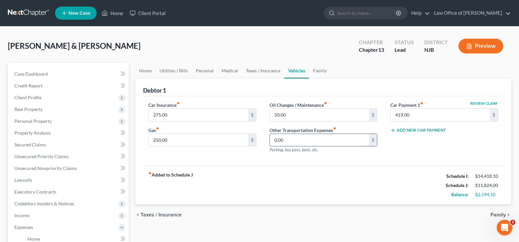
click at [297, 142] on input "0.00" at bounding box center [319, 140] width 99 height 12
type input "2,000"
click at [498, 212] on span "Family" at bounding box center [498, 214] width 15 height 5
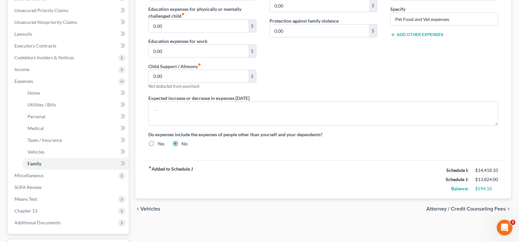
scroll to position [152, 0]
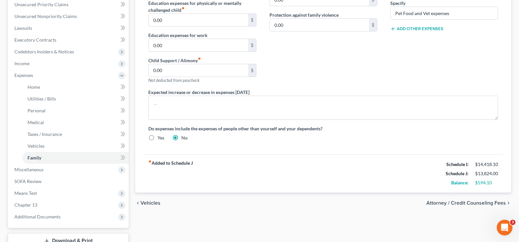
click at [472, 205] on span "Attorney / Credit Counseling Fees" at bounding box center [467, 203] width 80 height 5
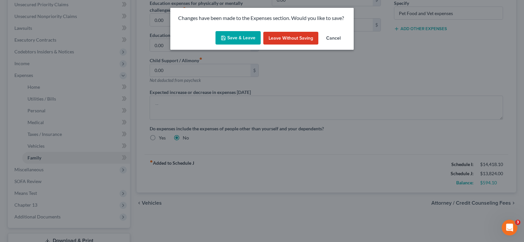
click at [232, 34] on button "Save & Leave" at bounding box center [238, 38] width 45 height 14
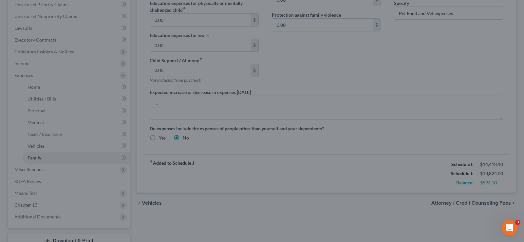
select select "0"
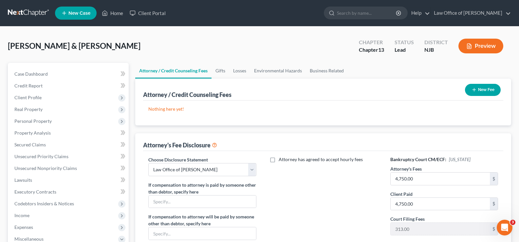
click at [482, 87] on button "New Fee" at bounding box center [483, 90] width 36 height 12
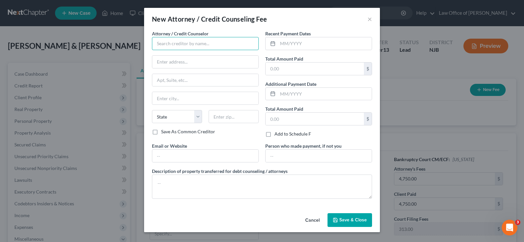
click at [195, 44] on input "text" at bounding box center [205, 43] width 107 height 13
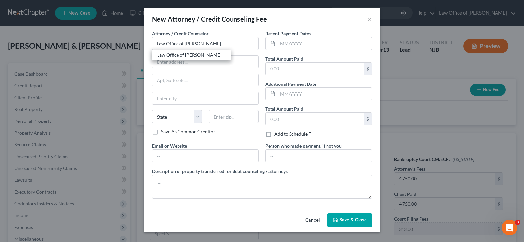
click at [269, 33] on label "Recent Payment Dates" at bounding box center [288, 33] width 46 height 7
type input "Law Office of [PERSON_NAME]"
click at [280, 41] on input "text" at bounding box center [325, 43] width 94 height 12
type input "09/01/2025"
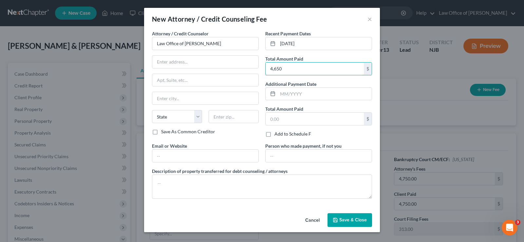
type input "4,650"
click at [347, 215] on button "Save & Close" at bounding box center [350, 220] width 45 height 14
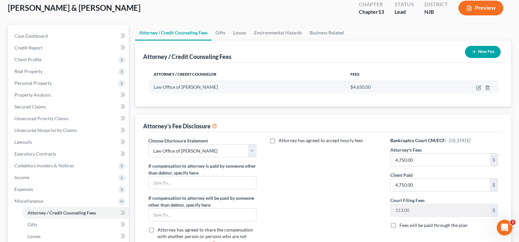
scroll to position [39, 0]
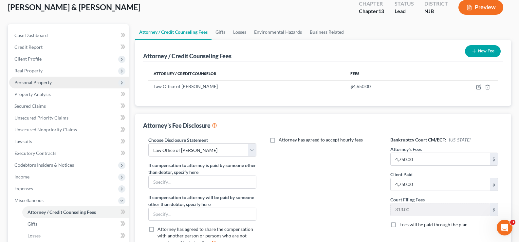
click at [18, 81] on span "Personal Property" at bounding box center [32, 83] width 37 height 6
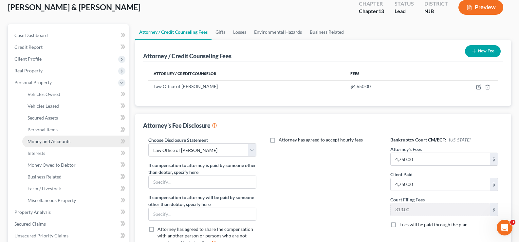
click at [54, 140] on span "Money and Accounts" at bounding box center [49, 142] width 43 height 6
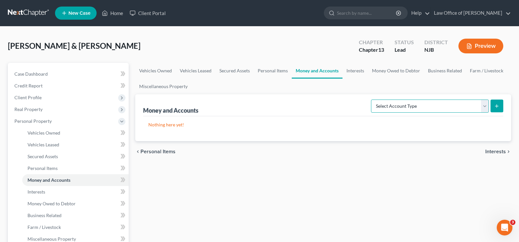
click at [442, 110] on select "Select Account Type Brokerage Cash on Hand Certificates of Deposit Checking Acc…" at bounding box center [430, 106] width 118 height 13
select select "cash_on_hand"
click at [373, 100] on select "Select Account Type Brokerage Cash on Hand Certificates of Deposit Checking Acc…" at bounding box center [430, 106] width 118 height 13
click at [497, 105] on line "submit" at bounding box center [497, 106] width 0 height 3
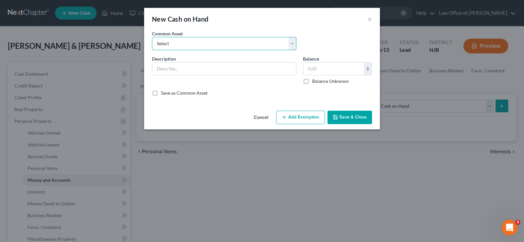
click at [219, 47] on select "Select Cash Cash" at bounding box center [224, 43] width 144 height 13
select select "0"
click at [152, 37] on select "Select Cash Cash" at bounding box center [224, 43] width 144 height 13
type input "Cash"
drag, startPoint x: 326, startPoint y: 70, endPoint x: 325, endPoint y: 66, distance: 4.6
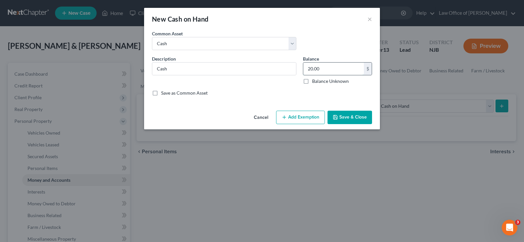
click at [326, 70] on input "20.00" at bounding box center [333, 69] width 61 height 12
type input "100.00"
click at [297, 117] on button "Add Exemption" at bounding box center [300, 118] width 49 height 14
select select "2"
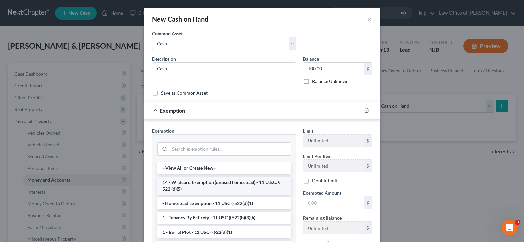
click at [235, 181] on li "14 - Wildcard Exemption (unused homestead) - 11 U.S.C. § 522 (d)(5)" at bounding box center [224, 186] width 134 height 18
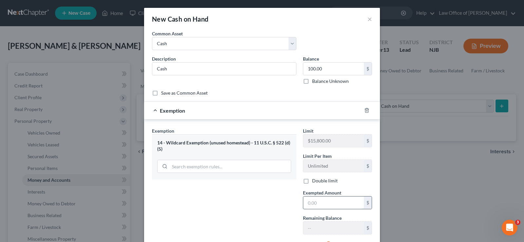
click at [304, 202] on input "text" at bounding box center [333, 203] width 61 height 12
type input "100"
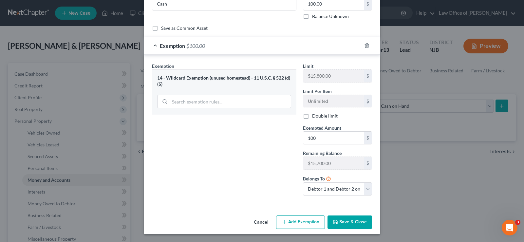
click at [365, 42] on div at bounding box center [371, 45] width 18 height 10
click at [365, 45] on icon "button" at bounding box center [366, 46] width 3 height 4
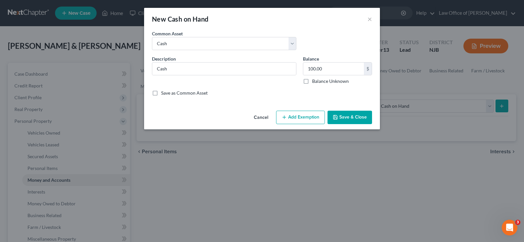
scroll to position [0, 0]
click at [285, 119] on icon "button" at bounding box center [284, 117] width 5 height 5
select select "2"
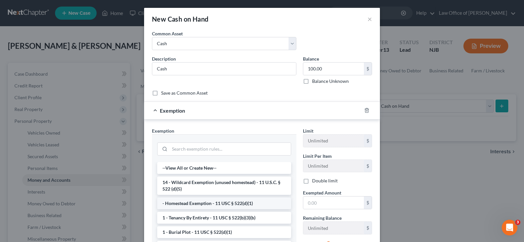
click at [248, 203] on li "- Homestead Exemption - 11 USC § 522(d)(1)" at bounding box center [224, 204] width 134 height 12
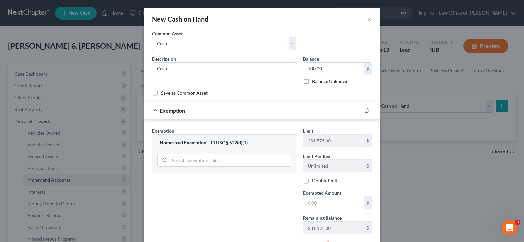
click at [365, 107] on div at bounding box center [371, 110] width 18 height 10
click at [368, 111] on div at bounding box center [371, 110] width 18 height 10
click at [365, 108] on icon "button" at bounding box center [366, 110] width 3 height 4
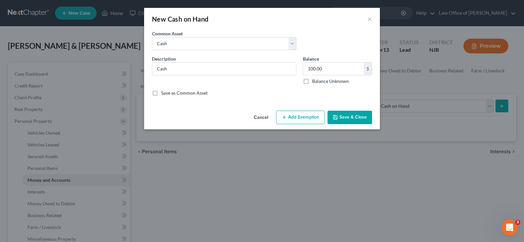
click at [294, 115] on button "Add Exemption" at bounding box center [300, 118] width 49 height 14
select select "2"
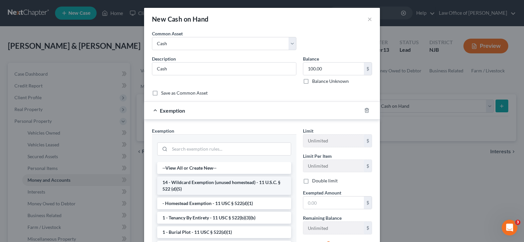
click at [210, 185] on li "14 - Wildcard Exemption (unused homestead) - 11 U.S.C. § 522 (d)(5)" at bounding box center [224, 186] width 134 height 18
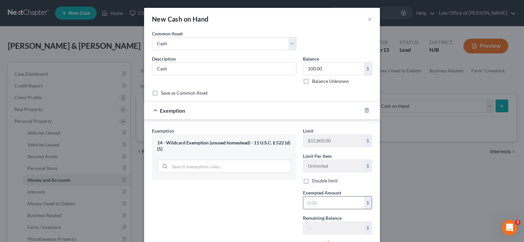
click at [310, 201] on input "text" at bounding box center [333, 203] width 61 height 12
type input "1"
type input "50.00"
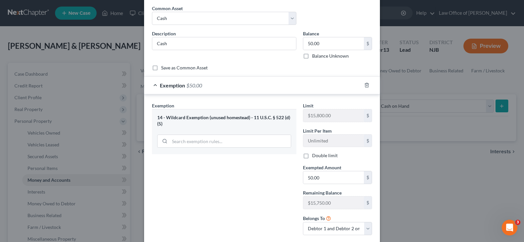
scroll to position [65, 0]
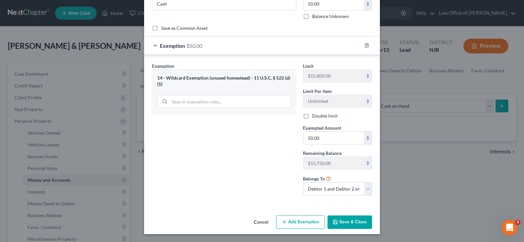
click at [340, 223] on button "Save & Close" at bounding box center [350, 223] width 45 height 14
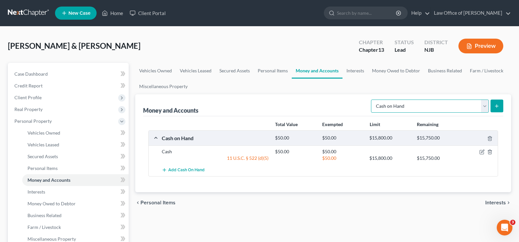
click at [400, 105] on select "Select Account Type Brokerage Cash on Hand Certificates of Deposit Checking Acc…" at bounding box center [430, 106] width 118 height 13
select select "checking"
click at [373, 100] on select "Select Account Type Brokerage Cash on Hand Certificates of Deposit Checking Acc…" at bounding box center [430, 106] width 118 height 13
click at [496, 105] on icon "submit" at bounding box center [496, 106] width 5 height 5
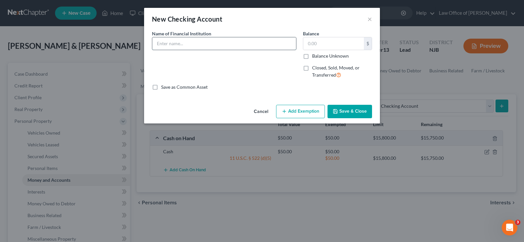
click at [161, 45] on input "text" at bounding box center [224, 43] width 144 height 12
type input "BOA ending 0188"
type input "77,063.30"
click at [292, 110] on button "Add Exemption" at bounding box center [300, 112] width 49 height 14
select select "2"
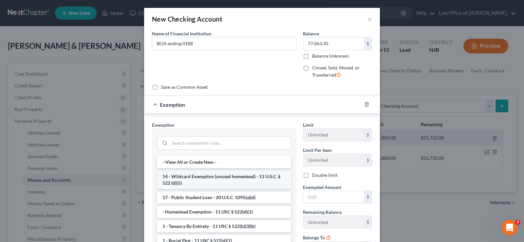
click at [264, 174] on li "14 - Wildcard Exemption (unused homestead) - 11 U.S.C. § 522 (d)(5)" at bounding box center [224, 180] width 134 height 18
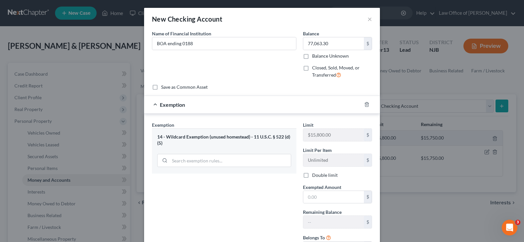
click at [312, 174] on label "Double limit" at bounding box center [325, 175] width 26 height 7
click at [315, 174] on input "Double limit" at bounding box center [317, 174] width 4 height 4
checkbox input "true"
click at [312, 196] on input "text" at bounding box center [333, 197] width 61 height 12
type input "31,600"
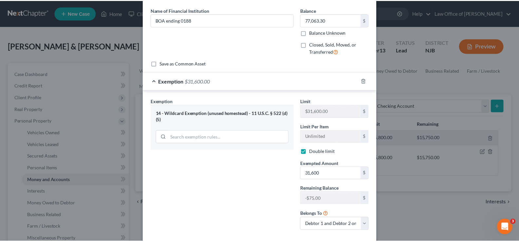
scroll to position [59, 0]
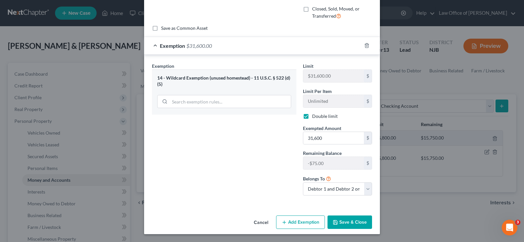
click at [341, 223] on button "Save & Close" at bounding box center [350, 223] width 45 height 14
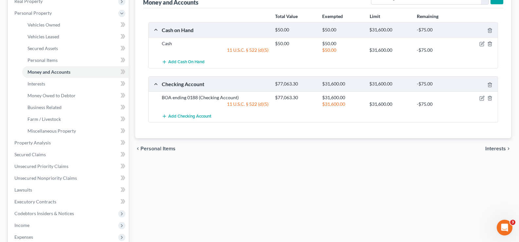
scroll to position [113, 0]
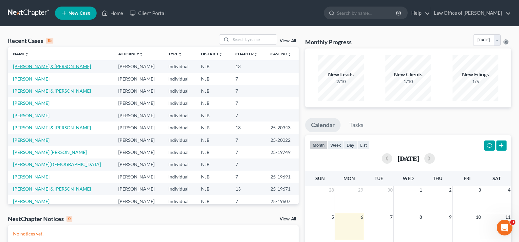
click at [31, 67] on link "[PERSON_NAME] & [PERSON_NAME]" at bounding box center [52, 67] width 78 height 6
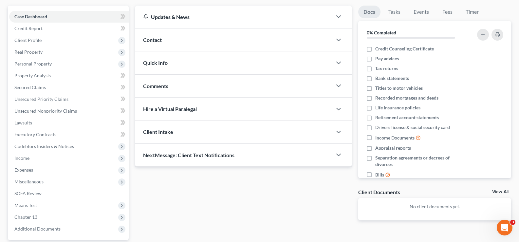
scroll to position [69, 0]
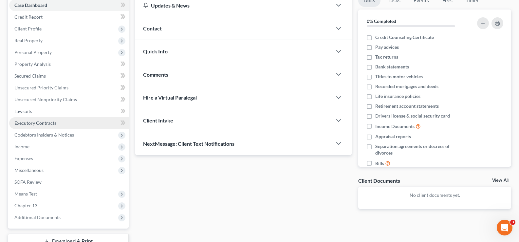
click at [49, 122] on span "Executory Contracts" at bounding box center [35, 123] width 42 height 6
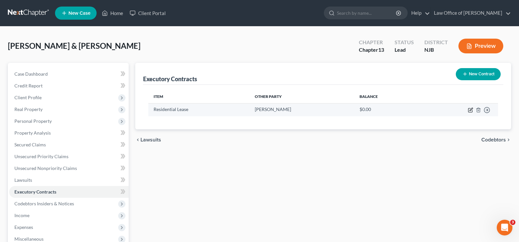
click at [469, 108] on icon "button" at bounding box center [471, 110] width 4 height 4
select select "3"
select select "2"
select select "0"
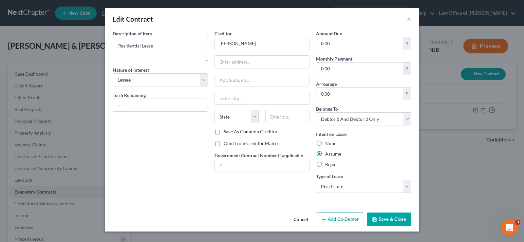
click at [393, 217] on button "Save & Close" at bounding box center [389, 220] width 45 height 14
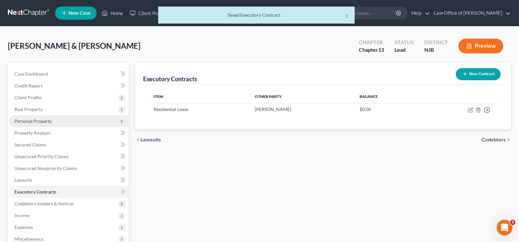
click at [45, 122] on span "Personal Property" at bounding box center [32, 121] width 37 height 6
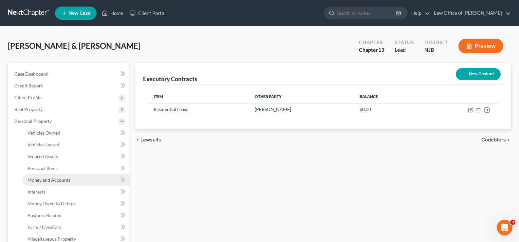
click at [49, 179] on span "Money and Accounts" at bounding box center [49, 180] width 43 height 6
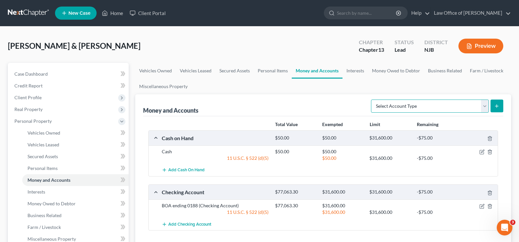
click at [398, 110] on select "Select Account Type Brokerage Cash on Hand Certificates of Deposit Checking Acc…" at bounding box center [430, 106] width 118 height 13
click at [383, 70] on link "Money Owed to Debtor" at bounding box center [396, 71] width 56 height 16
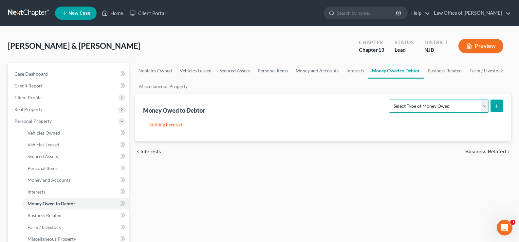
click at [428, 106] on select "Select Type of Money Owed Accounts Receivable Alimony Child Support Claims Agai…" at bounding box center [439, 106] width 100 height 13
click at [280, 34] on div "[PERSON_NAME] & [PERSON_NAME] Upgraded Chapter Chapter 13 Status [GEOGRAPHIC_DA…" at bounding box center [260, 48] width 504 height 29
click at [351, 68] on link "Interests" at bounding box center [356, 71] width 26 height 16
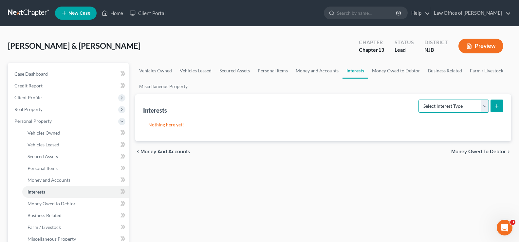
click at [448, 102] on select "Select Interest Type 401K Annuity Bond Education IRA Government Bond Government…" at bounding box center [454, 106] width 70 height 13
click at [311, 70] on link "Money and Accounts" at bounding box center [317, 71] width 51 height 16
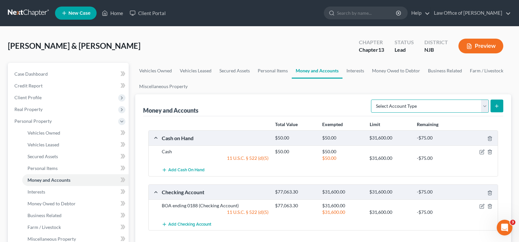
click at [398, 104] on select "Select Account Type Brokerage Cash on Hand Certificates of Deposit Checking Acc…" at bounding box center [430, 106] width 118 height 13
select select "security_deposits"
click at [373, 100] on select "Select Account Type Brokerage Cash on Hand Certificates of Deposit Checking Acc…" at bounding box center [430, 106] width 118 height 13
click at [496, 104] on icon "submit" at bounding box center [496, 106] width 5 height 5
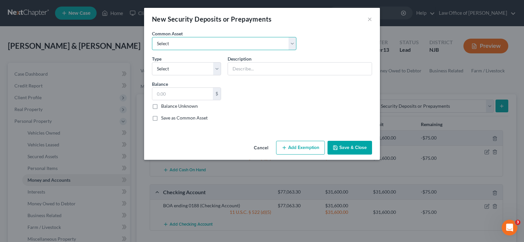
click at [158, 42] on select "Select Security Deposit" at bounding box center [224, 43] width 144 height 13
select select "0"
click at [152, 37] on select "Select Security Deposit" at bounding box center [224, 43] width 144 height 13
type input "Security Deposit"
type input "1,800.00"
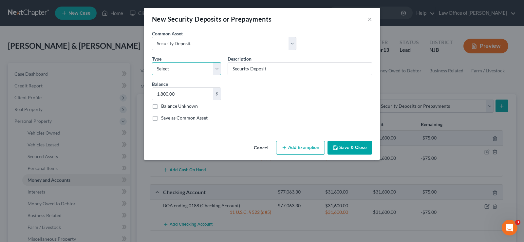
click at [174, 68] on select "Select Electric Gas Heating Oil Security Deposit On Rental Unit Prepaid Rent Te…" at bounding box center [186, 68] width 69 height 13
select select "3"
click at [152, 62] on select "Select Electric Gas Heating Oil Security Deposit On Rental Unit Prepaid Rent Te…" at bounding box center [186, 68] width 69 height 13
click at [182, 96] on input "1,800.00" at bounding box center [182, 94] width 61 height 12
type input "6,900"
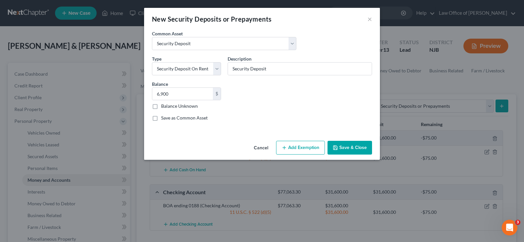
click at [302, 147] on button "Add Exemption" at bounding box center [300, 148] width 49 height 14
select select "2"
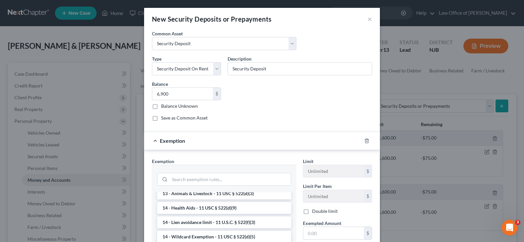
scroll to position [120, 0]
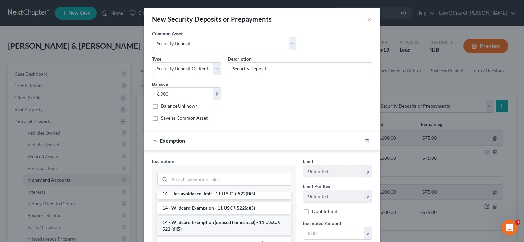
click at [259, 226] on li "14 - Wildcard Exemption (unused homestead) - 11 U.S.C. § 522 (d)(5)" at bounding box center [224, 226] width 134 height 18
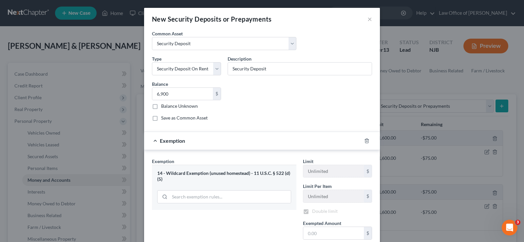
checkbox input "true"
click at [343, 235] on input "text" at bounding box center [333, 233] width 61 height 12
type input "6,900"
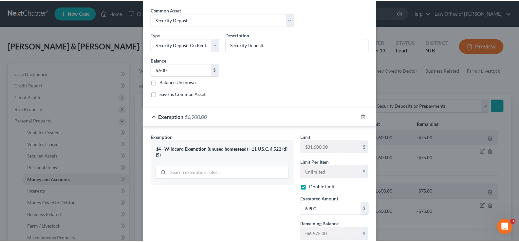
scroll to position [95, 0]
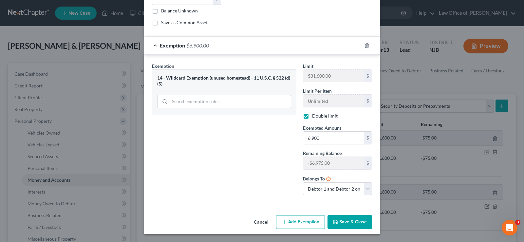
click at [346, 223] on button "Save & Close" at bounding box center [350, 222] width 45 height 14
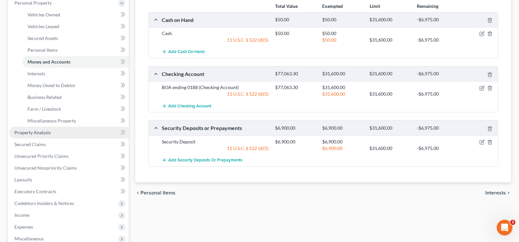
scroll to position [122, 0]
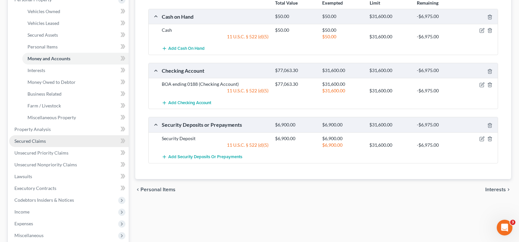
click at [34, 140] on span "Secured Claims" at bounding box center [29, 141] width 31 height 6
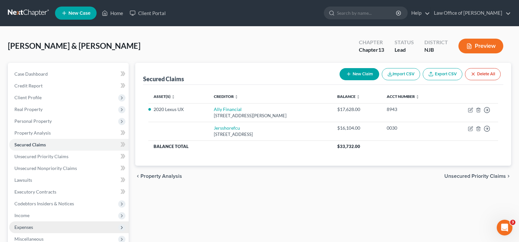
click at [27, 225] on span "Expenses" at bounding box center [23, 227] width 19 height 6
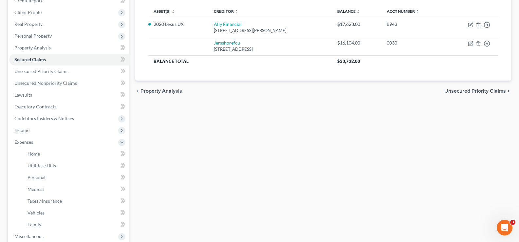
scroll to position [104, 0]
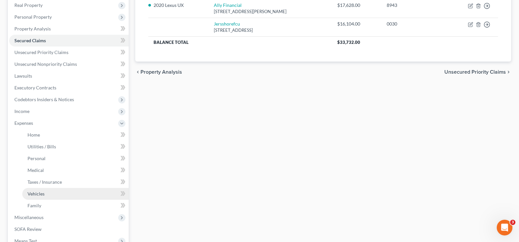
click at [34, 194] on span "Vehicles" at bounding box center [36, 194] width 17 height 6
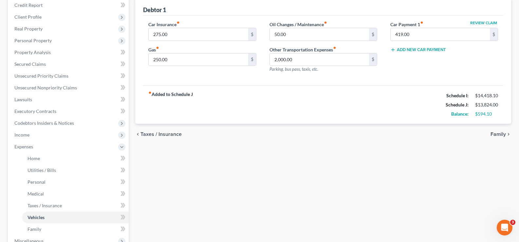
scroll to position [81, 0]
click at [37, 227] on span "Family" at bounding box center [35, 229] width 14 height 6
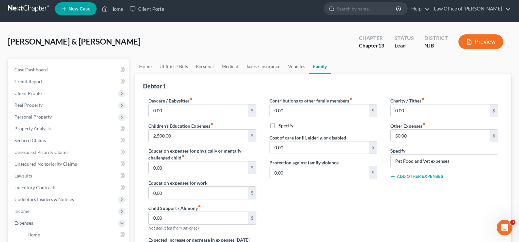
scroll to position [5, 0]
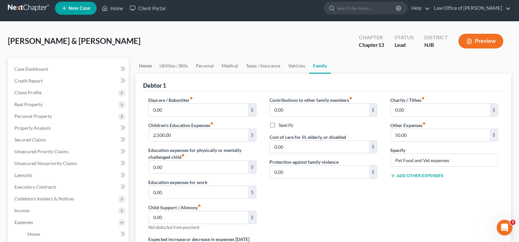
click at [145, 66] on link "Home" at bounding box center [145, 66] width 20 height 16
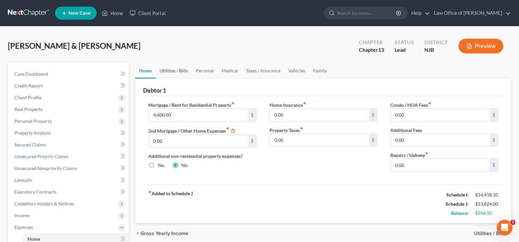
click at [169, 69] on link "Utilities / Bills" at bounding box center [174, 71] width 36 height 16
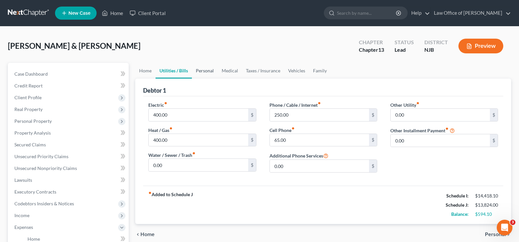
click at [213, 69] on link "Personal" at bounding box center [205, 71] width 26 height 16
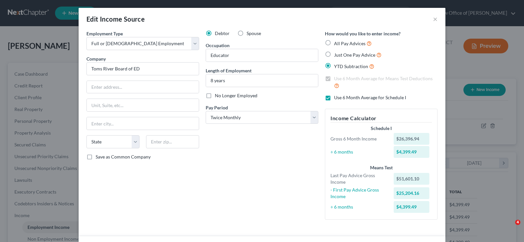
select select "0"
select select "1"
click at [433, 18] on button "×" at bounding box center [435, 19] width 5 height 8
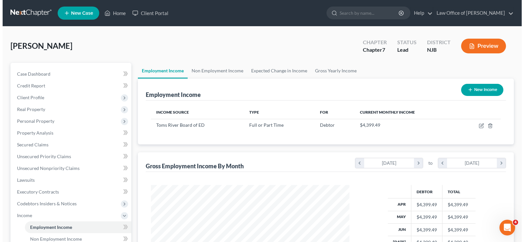
scroll to position [327510, 327416]
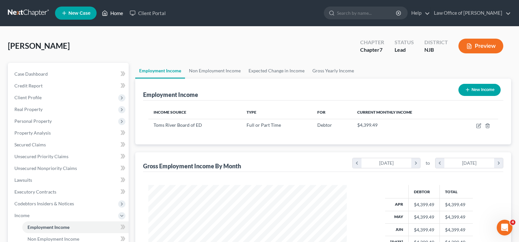
click at [115, 13] on link "Home" at bounding box center [113, 13] width 28 height 12
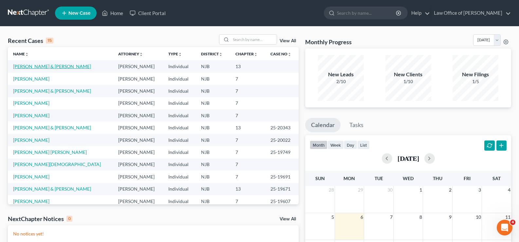
click at [34, 66] on link "[PERSON_NAME] & [PERSON_NAME]" at bounding box center [52, 67] width 78 height 6
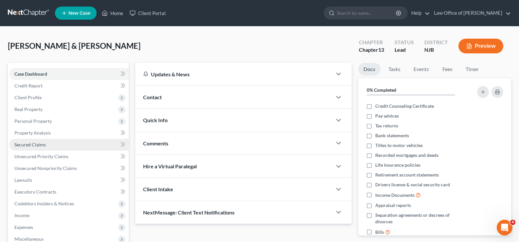
click at [46, 144] on link "Secured Claims" at bounding box center [69, 145] width 120 height 12
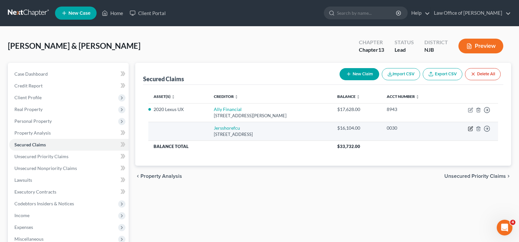
click at [471, 127] on icon "button" at bounding box center [471, 127] width 3 height 3
select select "33"
select select "0"
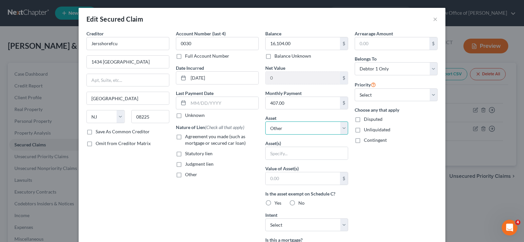
click at [296, 128] on select "Select Other Multiple Assets BOA ending 0188 (Checking Account) - $77063.3 Cash…" at bounding box center [306, 128] width 83 height 13
click at [422, 144] on div "Arrearage Amount $ Belongs To * Select Debtor 1 Only Debtor 2 Only Debtor 1 And…" at bounding box center [396, 176] width 89 height 292
click at [434, 18] on button "×" at bounding box center [435, 19] width 5 height 8
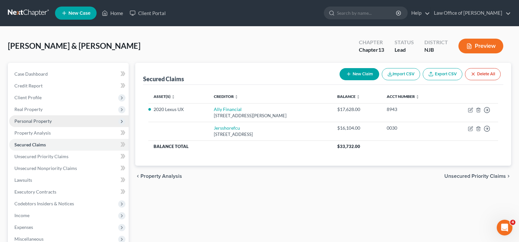
click at [35, 121] on span "Personal Property" at bounding box center [32, 121] width 37 height 6
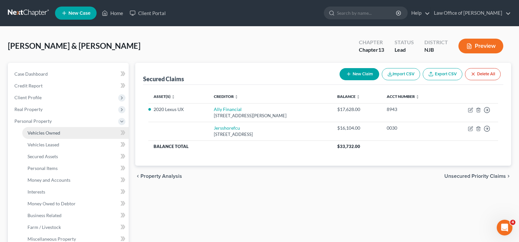
click at [47, 132] on span "Vehicles Owned" at bounding box center [44, 133] width 33 height 6
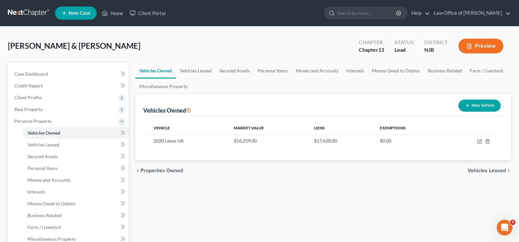
click at [469, 105] on icon "button" at bounding box center [467, 105] width 5 height 5
select select "0"
select select "2"
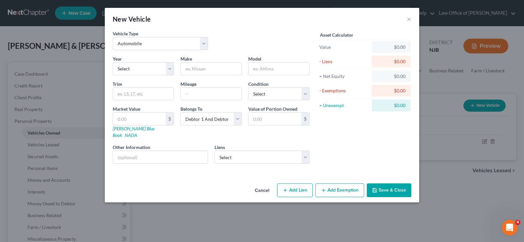
click at [176, 66] on div "Year Select 2026 2025 2024 2023 2022 2021 2020 2019 2018 2017 2016 2015 2014 20…" at bounding box center [143, 65] width 68 height 20
click at [145, 71] on select "Select 2026 2025 2024 2023 2022 2021 2020 2019 2018 2017 2016 2015 2014 2013 20…" at bounding box center [143, 68] width 61 height 13
select select "4"
click at [113, 62] on select "Select 2026 2025 2024 2023 2022 2021 2020 2019 2018 2017 2016 2015 2014 2013 20…" at bounding box center [143, 68] width 61 height 13
click at [206, 71] on input "text" at bounding box center [211, 69] width 61 height 12
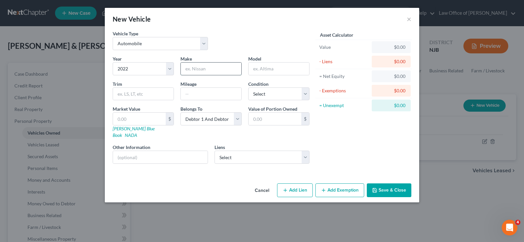
type input "Kia"
click at [259, 67] on input "text" at bounding box center [279, 69] width 61 height 12
type input "Rio"
click at [200, 93] on input "text" at bounding box center [211, 94] width 61 height 12
type input "50000"
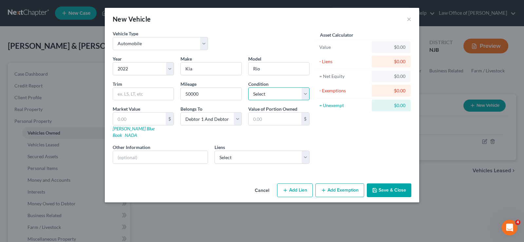
click at [262, 91] on select "Select Excellent Very Good Good Fair Poor" at bounding box center [278, 93] width 61 height 13
select select "2"
click at [248, 87] on select "Select Excellent Very Good Good Fair Poor" at bounding box center [278, 93] width 61 height 13
click at [127, 128] on link "Kelly Blue Book" at bounding box center [134, 132] width 42 height 12
click at [150, 120] on input "text" at bounding box center [139, 119] width 53 height 12
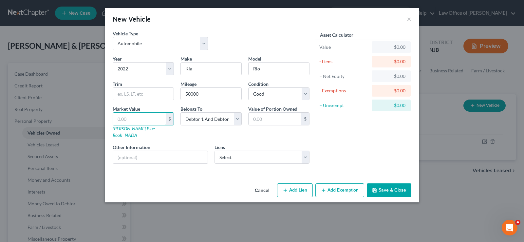
type input "8"
type input "8.00"
type input "85"
type input "85.00"
type input "850"
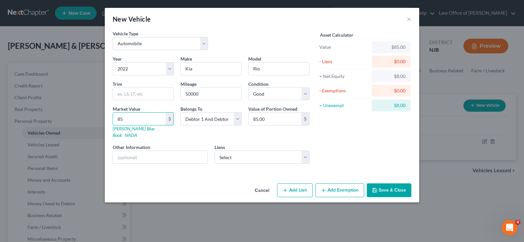
type input "850.00"
type input "8500"
type input "8,500.00"
type input "8,500"
click at [213, 119] on select "Select Debtor 1 Only Debtor 2 Only Debtor 1 And Debtor 2 Only At Least One Of T…" at bounding box center [211, 118] width 61 height 13
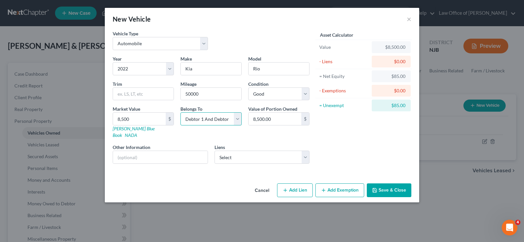
select select "1"
click at [181, 112] on select "Select Debtor 1 Only Debtor 2 Only Debtor 1 And Debtor 2 Only At Least One Of T…" at bounding box center [211, 118] width 61 height 13
click at [255, 151] on select "Select Jersshorefcu - $16,104.00" at bounding box center [262, 157] width 95 height 13
select select "33"
select select "0"
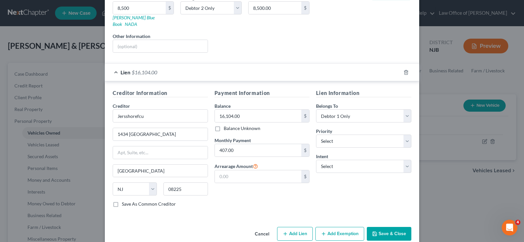
scroll to position [116, 0]
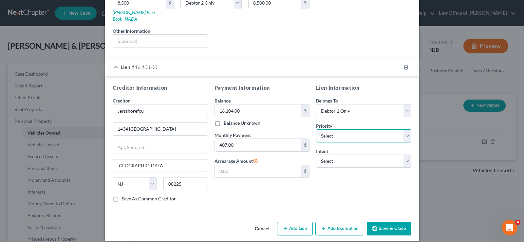
click at [403, 130] on select "Select 1st 2nd 3rd 4th 5th 6th 7th 8th 9th 10th 11th 12th 13th 14th 15th 16th 1…" at bounding box center [363, 135] width 95 height 13
select select "1"
click at [316, 129] on select "Select 1st 2nd 3rd 4th 5th 6th 7th 8th 9th 10th 11th 12th 13th 14th 15th 16th 1…" at bounding box center [363, 135] width 95 height 13
click at [337, 155] on select "Select Surrender Redeem Reaffirm Avoid Other" at bounding box center [363, 161] width 95 height 13
select select "4"
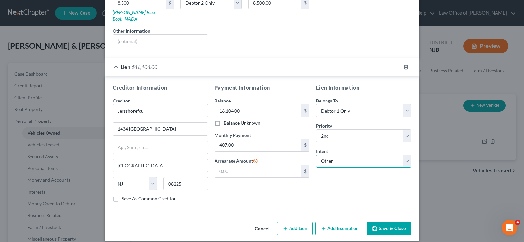
click at [316, 155] on select "Select Surrender Redeem Reaffirm Avoid Other" at bounding box center [363, 161] width 95 height 13
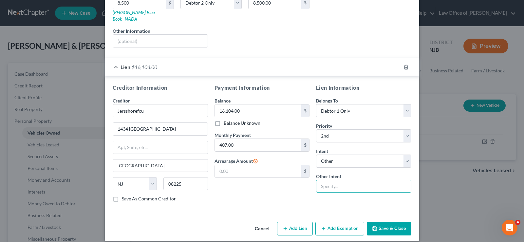
click at [330, 182] on input "text" at bounding box center [363, 186] width 95 height 13
type input "Keep and pay"
click at [381, 222] on button "Save & Close" at bounding box center [389, 229] width 45 height 14
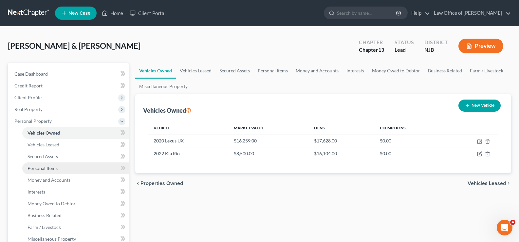
click at [45, 166] on span "Personal Items" at bounding box center [43, 168] width 30 height 6
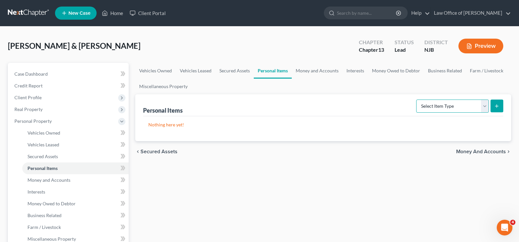
click at [448, 109] on select "Select Item Type Clothing Collectibles Of Value Electronics Firearms Household …" at bounding box center [452, 106] width 73 height 13
select select "clothing"
click at [417, 100] on select "Select Item Type Clothing Collectibles Of Value Electronics Firearms Household …" at bounding box center [452, 106] width 73 height 13
click at [496, 103] on button "submit" at bounding box center [497, 106] width 13 height 13
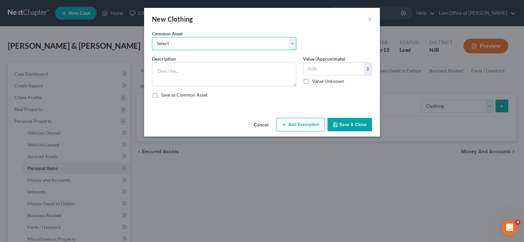
click at [182, 41] on select "Select Used women's clothing Used women's clothing Used men's clothing Used men…" at bounding box center [224, 43] width 144 height 13
select select "0"
click at [152, 37] on select "Select Used women's clothing Used women's clothing Used men's clothing Used men…" at bounding box center [224, 43] width 144 height 13
type textarea "Used women's clothing"
type input "250.00"
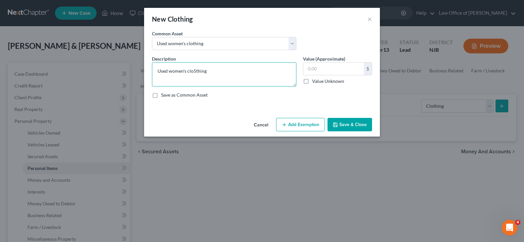
type textarea "Used women's clothing"
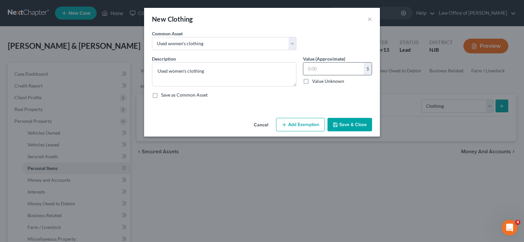
click at [330, 71] on input "text" at bounding box center [333, 69] width 61 height 12
type input "400"
click at [293, 122] on button "Add Exemption" at bounding box center [300, 125] width 49 height 14
select select "2"
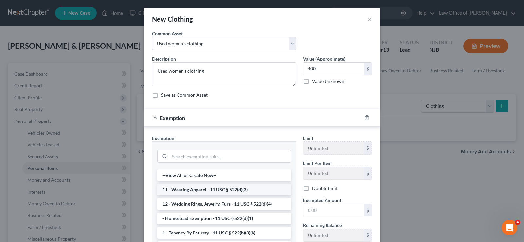
click at [228, 191] on li "11 - Wearing Apparel - 11 USC § 522(d)(3)" at bounding box center [224, 190] width 134 height 12
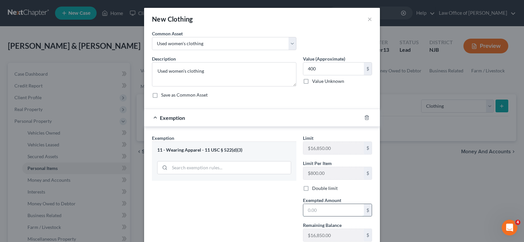
click at [318, 209] on input "text" at bounding box center [333, 210] width 61 height 12
type input "400"
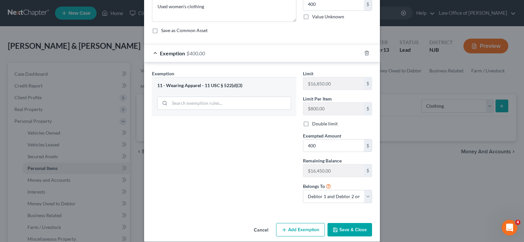
scroll to position [72, 0]
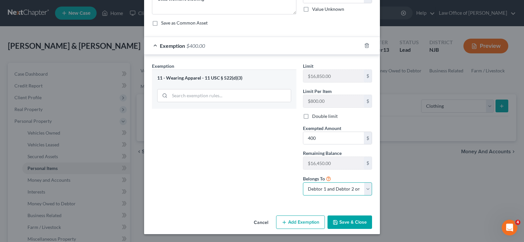
click at [328, 190] on select "Debtor 1 only Debtor 2 only Debtor 1 and Debtor 2 only" at bounding box center [337, 188] width 69 height 13
select select "1"
click at [303, 182] on select "Debtor 1 only Debtor 2 only Debtor 1 and Debtor 2 only" at bounding box center [337, 188] width 69 height 13
click at [341, 220] on button "Save & Close" at bounding box center [350, 223] width 45 height 14
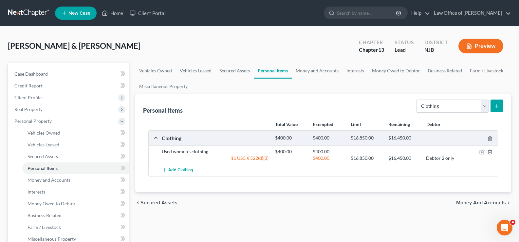
click at [494, 105] on button "submit" at bounding box center [497, 106] width 13 height 13
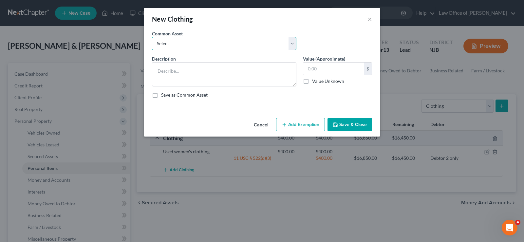
click at [225, 40] on select "Select Used women's clothing Used women's clothing Used men's clothing Used men…" at bounding box center [224, 43] width 144 height 13
select select "2"
click at [152, 37] on select "Select Used women's clothing Used women's clothing Used men's clothing Used men…" at bounding box center [224, 43] width 144 height 13
type textarea "Used men's clothing"
type input "200.00"
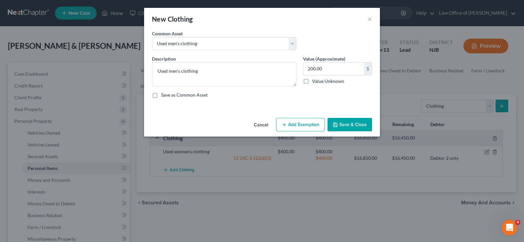
click at [286, 125] on icon "button" at bounding box center [284, 124] width 5 height 5
select select "2"
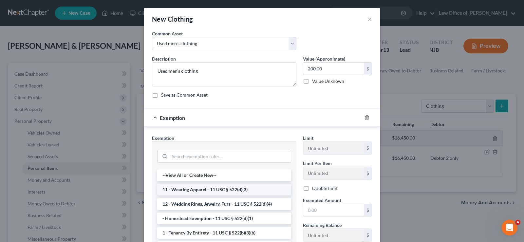
click at [222, 186] on li "11 - Wearing Apparel - 11 USC § 522(d)(3)" at bounding box center [224, 190] width 134 height 12
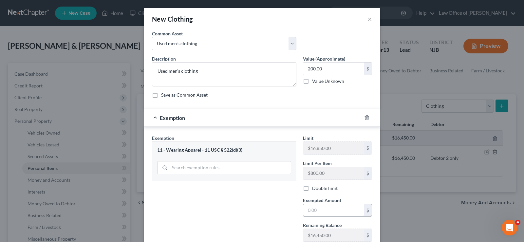
click at [306, 213] on input "text" at bounding box center [333, 210] width 61 height 12
type input "200"
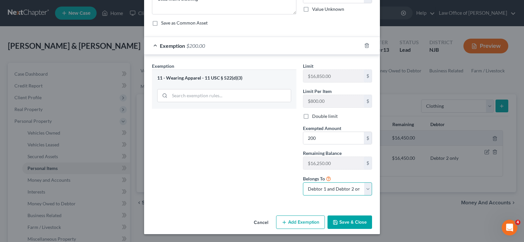
click at [330, 189] on select "Debtor 1 only Debtor 2 only Debtor 1 and Debtor 2 only" at bounding box center [337, 188] width 69 height 13
select select "0"
click at [303, 182] on select "Debtor 1 only Debtor 2 only Debtor 1 and Debtor 2 only" at bounding box center [337, 188] width 69 height 13
click at [344, 222] on button "Save & Close" at bounding box center [350, 223] width 45 height 14
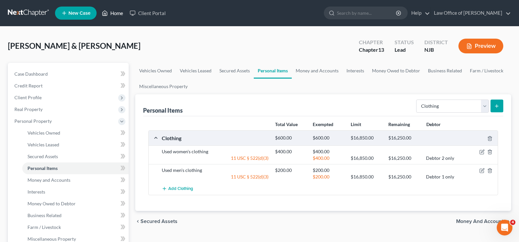
click at [112, 12] on link "Home" at bounding box center [113, 13] width 28 height 12
